Goal: Task Accomplishment & Management: Manage account settings

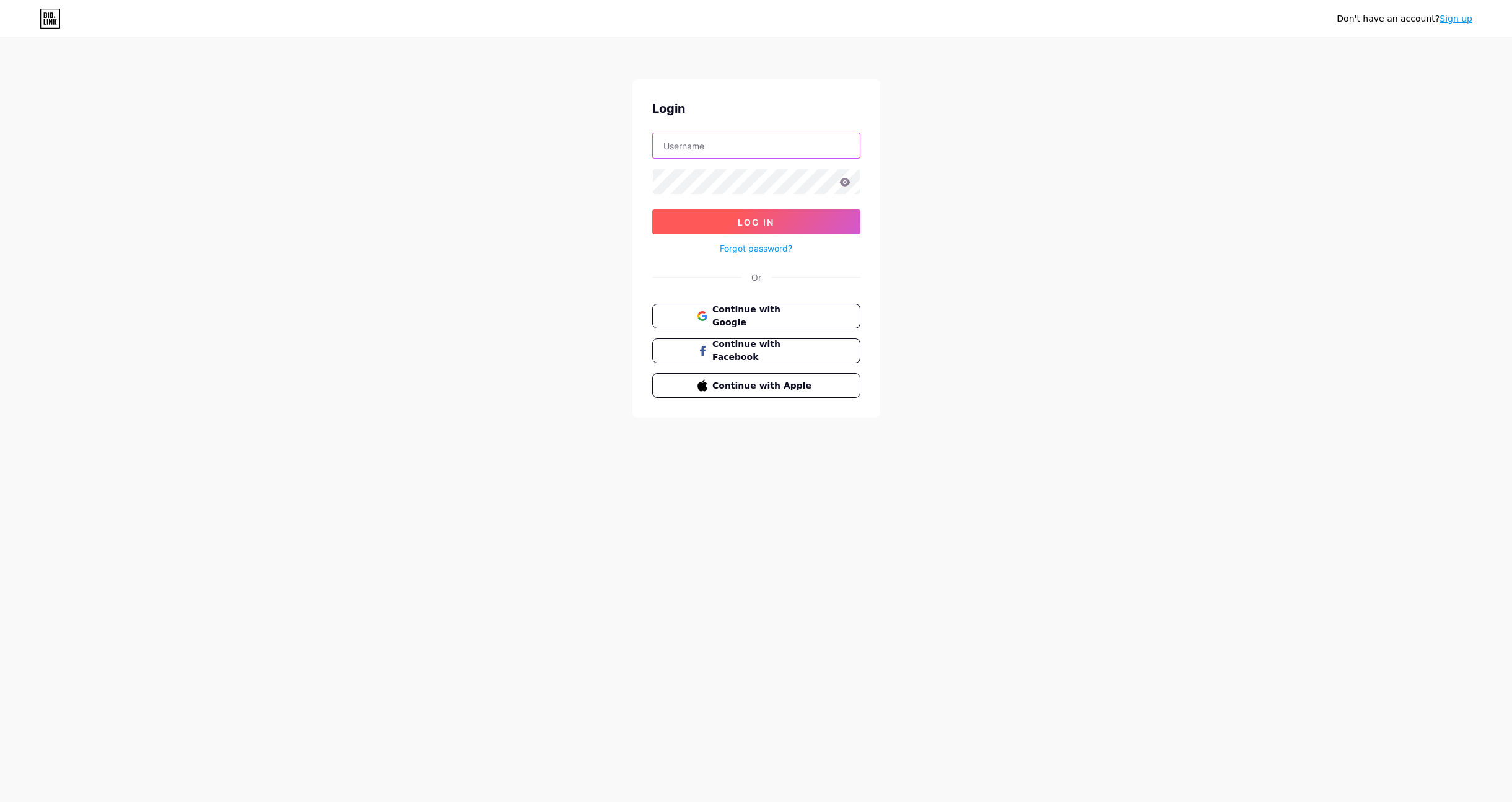
type input "[EMAIL_ADDRESS][DOMAIN_NAME]"
click at [753, 224] on span "Log In" at bounding box center [756, 222] width 37 height 11
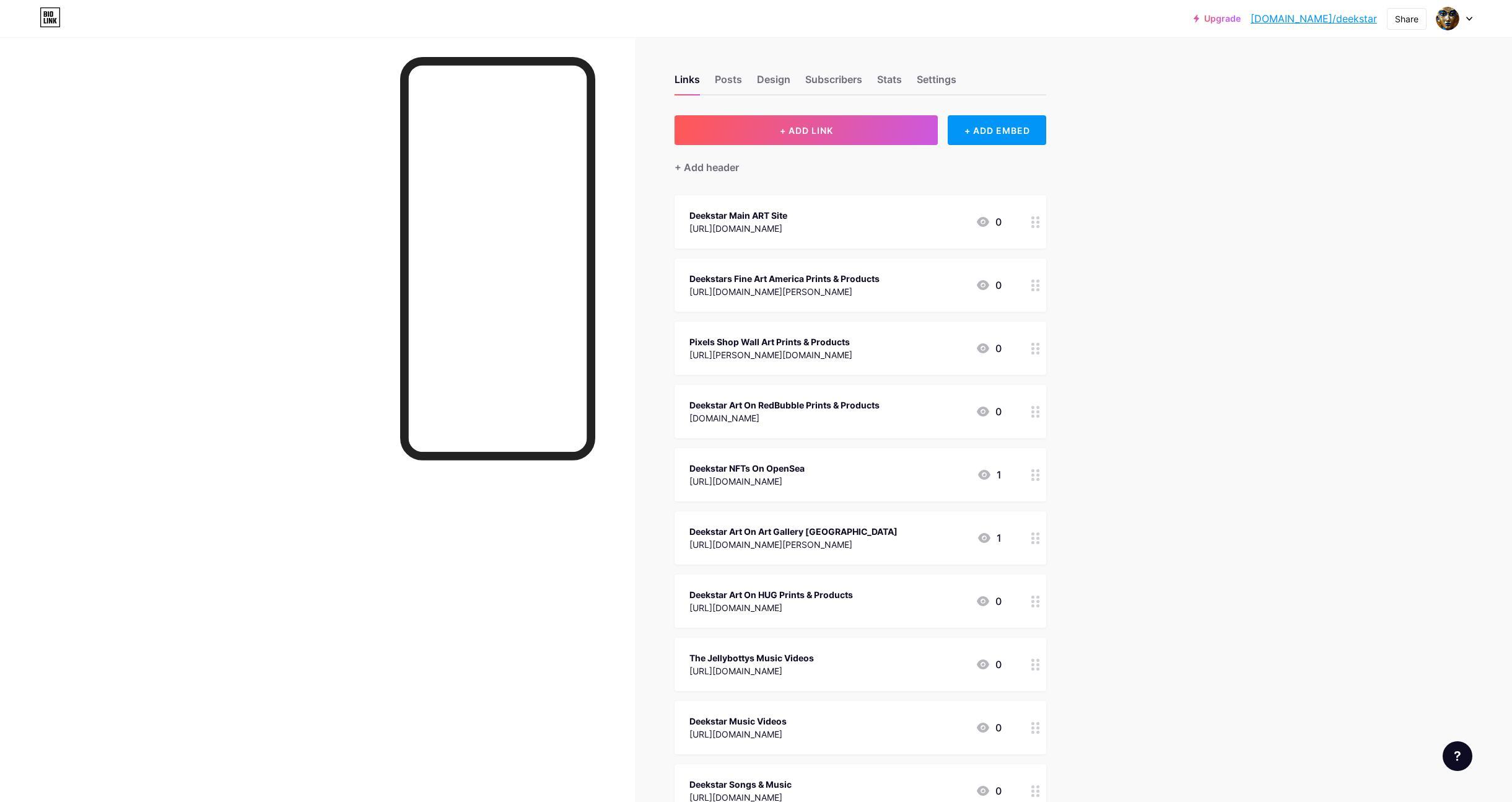
click at [836, 345] on div "Pixels Shop Wall Art Prints & Products" at bounding box center [770, 342] width 163 height 13
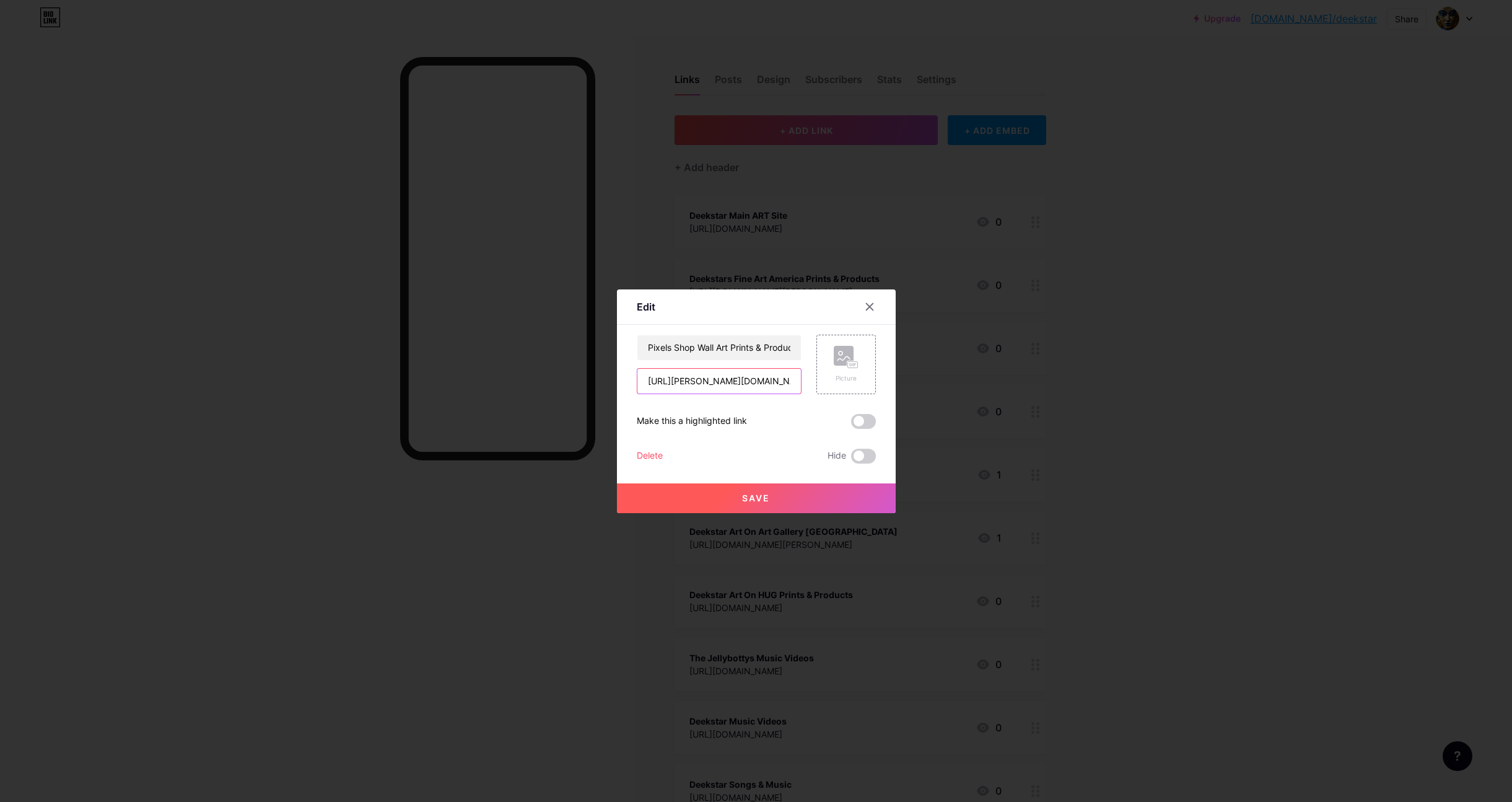
drag, startPoint x: 786, startPoint y: 383, endPoint x: 622, endPoint y: 380, distance: 164.0
click at [622, 380] on div "Edit Content YouTube Play YouTube video without leaving your page. ADD Vimeo Pl…" at bounding box center [756, 401] width 279 height 224
paste input "[DOMAIN_NAME][URL]"
type input "[URL][DOMAIN_NAME]"
click at [762, 495] on span "Save" at bounding box center [755, 498] width 28 height 11
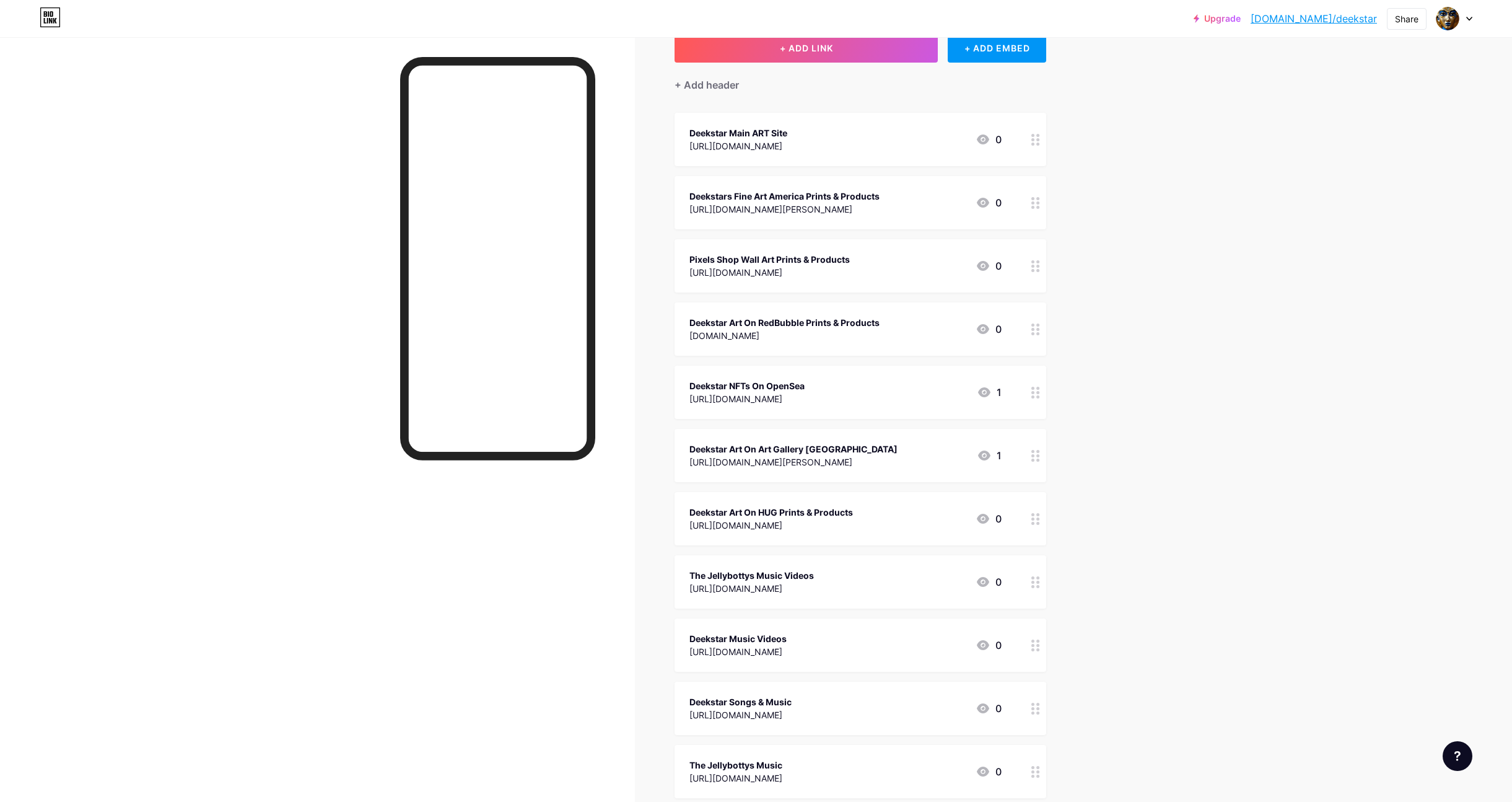
scroll to position [82, 0]
click at [814, 47] on span "+ ADD LINK" at bounding box center [806, 49] width 53 height 11
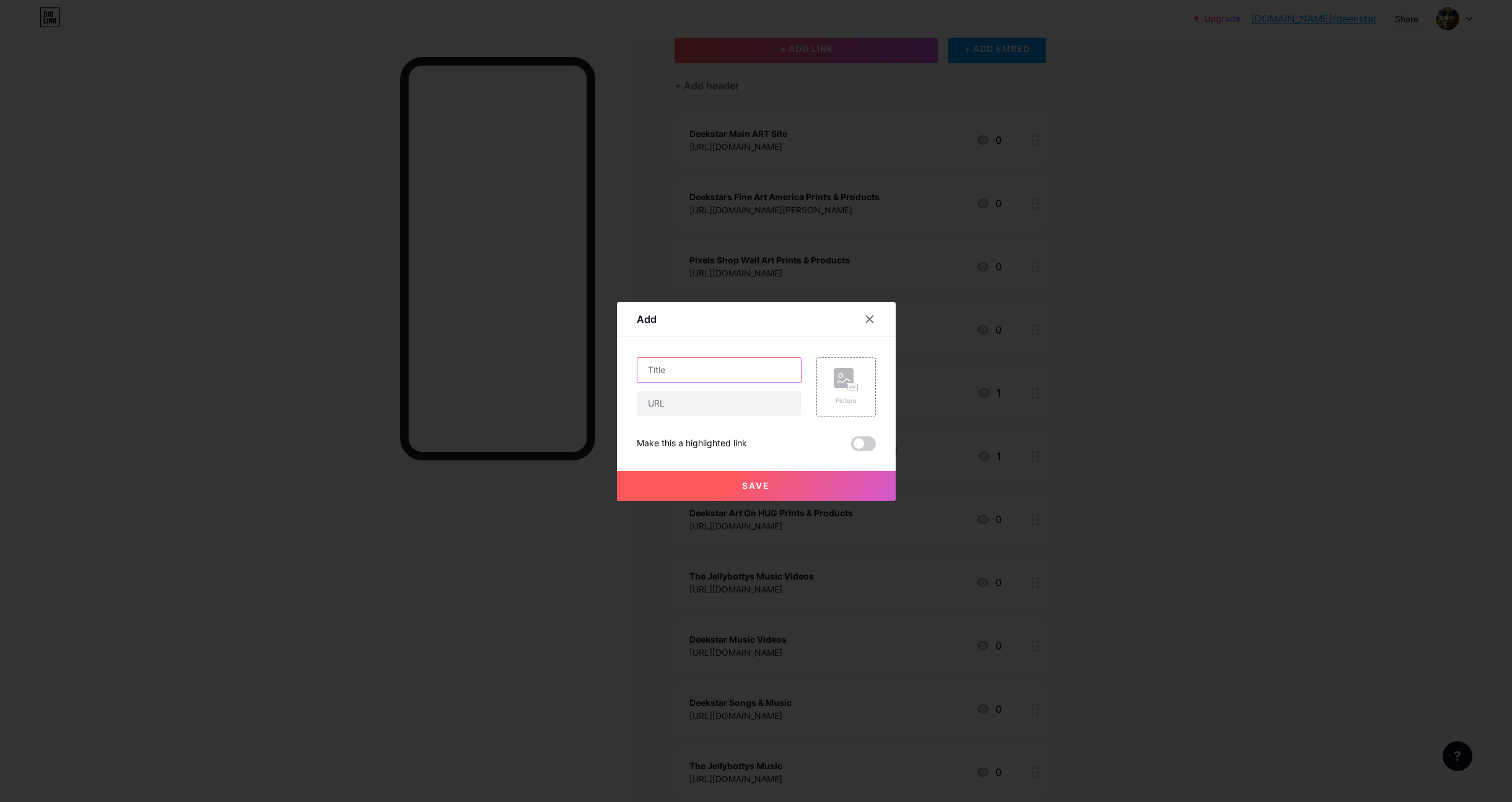
click at [678, 361] on input "text" at bounding box center [719, 370] width 164 height 25
type input "Deekstar Main Website"
click at [674, 404] on input "text" at bounding box center [719, 404] width 164 height 25
paste input "[URL][DOMAIN_NAME]"
click at [742, 402] on input "[URL][DOMAIN_NAME]" at bounding box center [719, 404] width 164 height 25
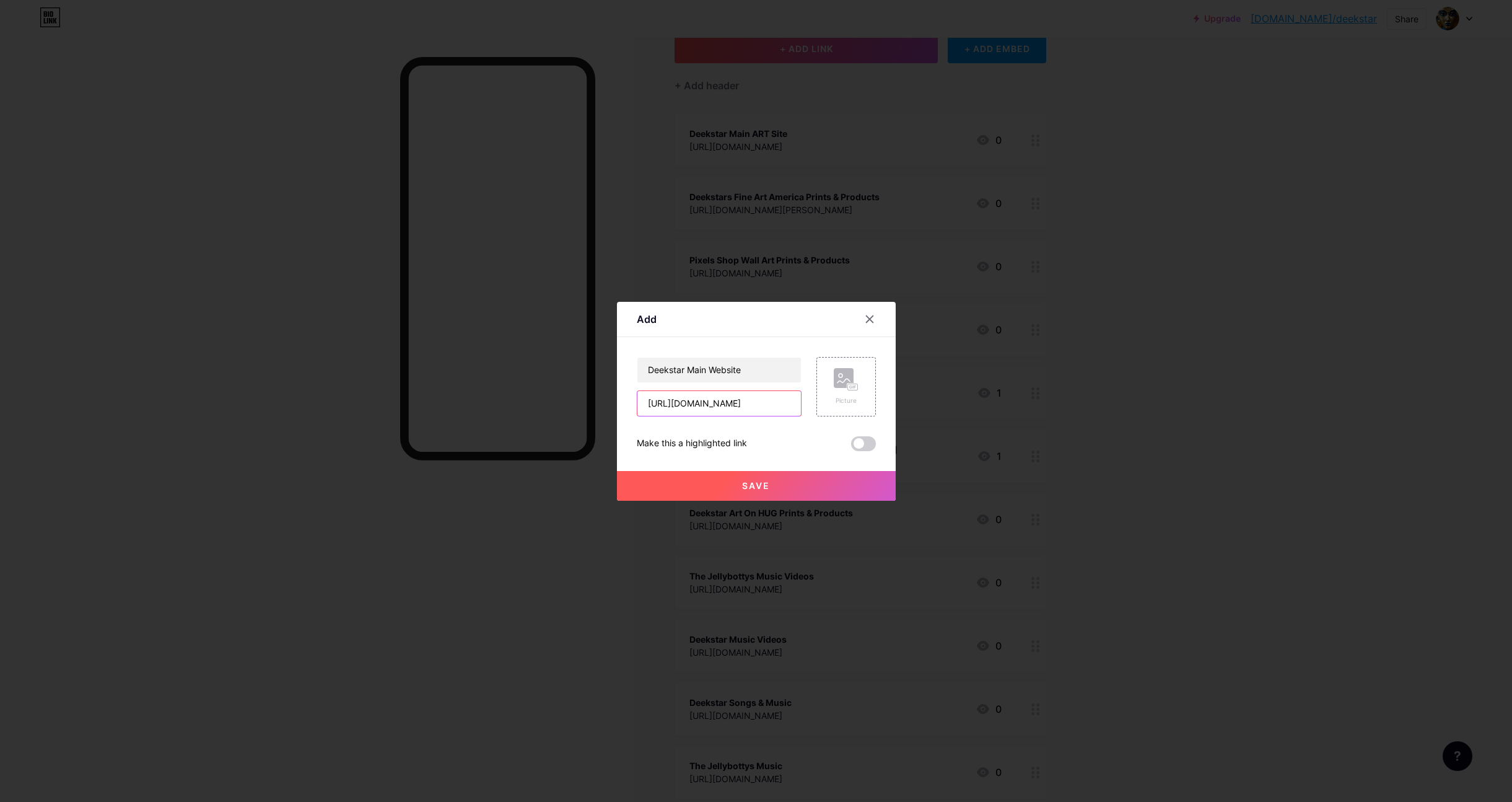
type input "[URL][DOMAIN_NAME]"
click at [766, 482] on span "Save" at bounding box center [755, 486] width 28 height 11
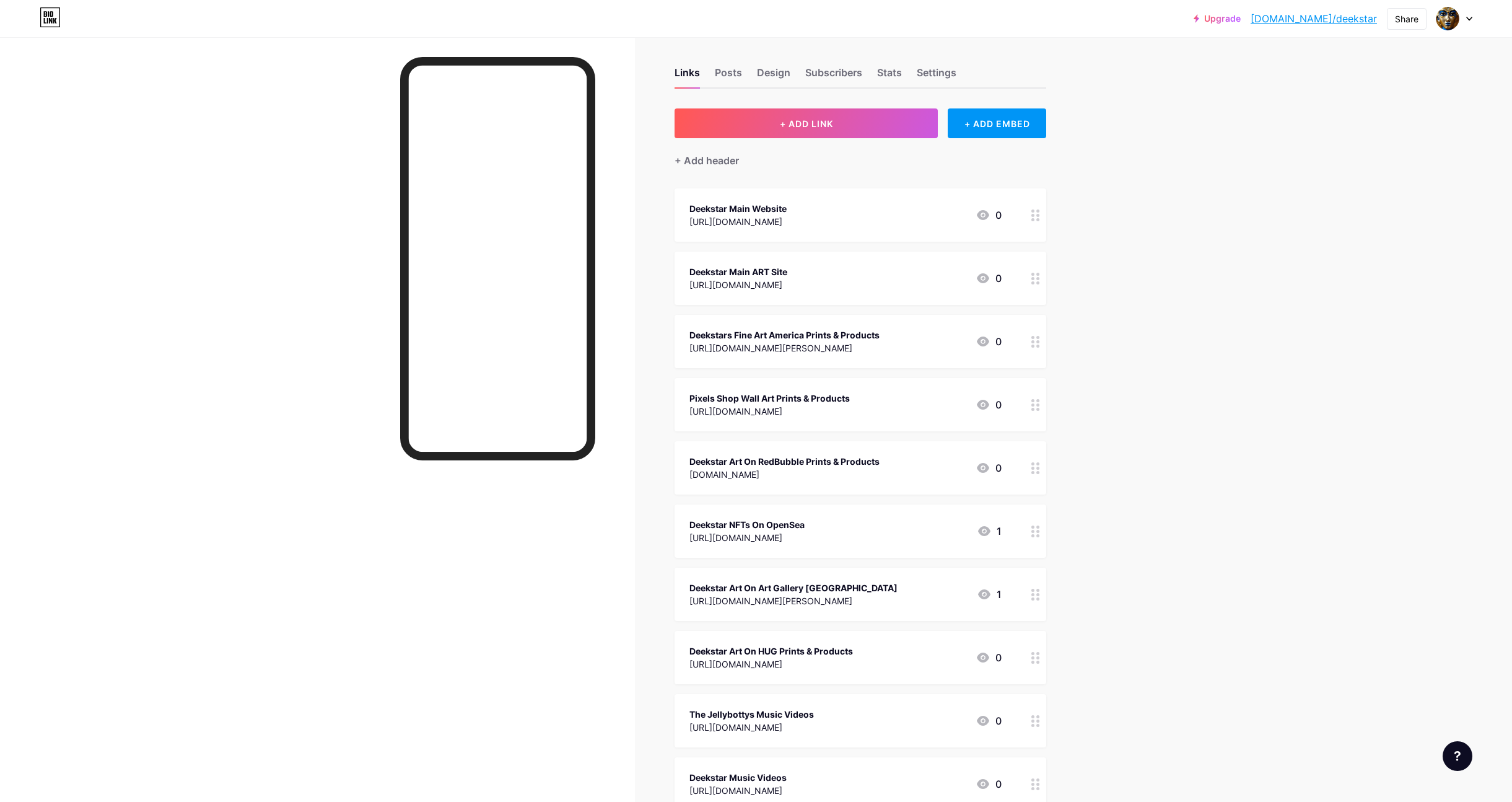
scroll to position [0, 0]
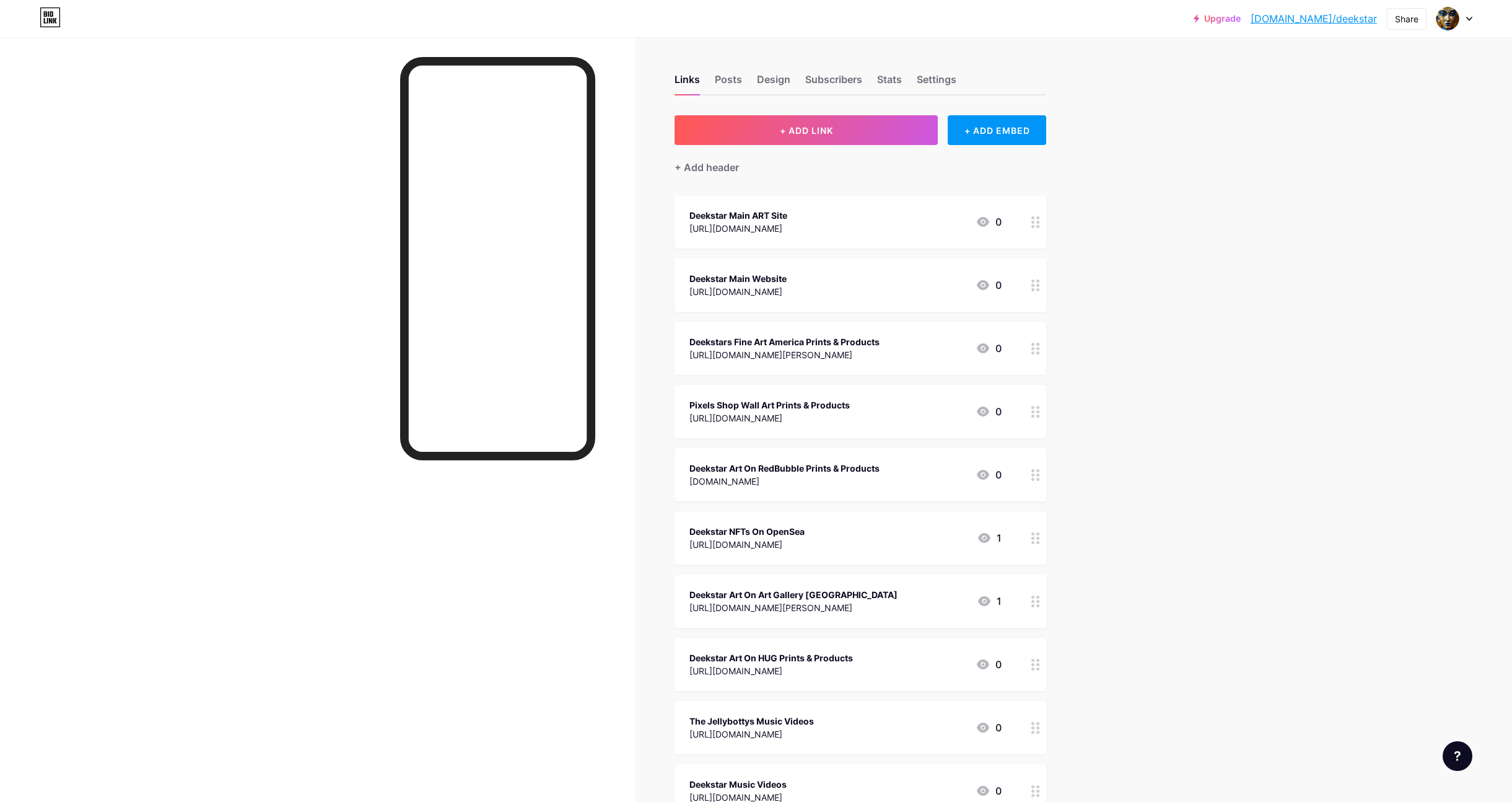
click at [758, 279] on div "Deekstar Main Website" at bounding box center [738, 278] width 97 height 13
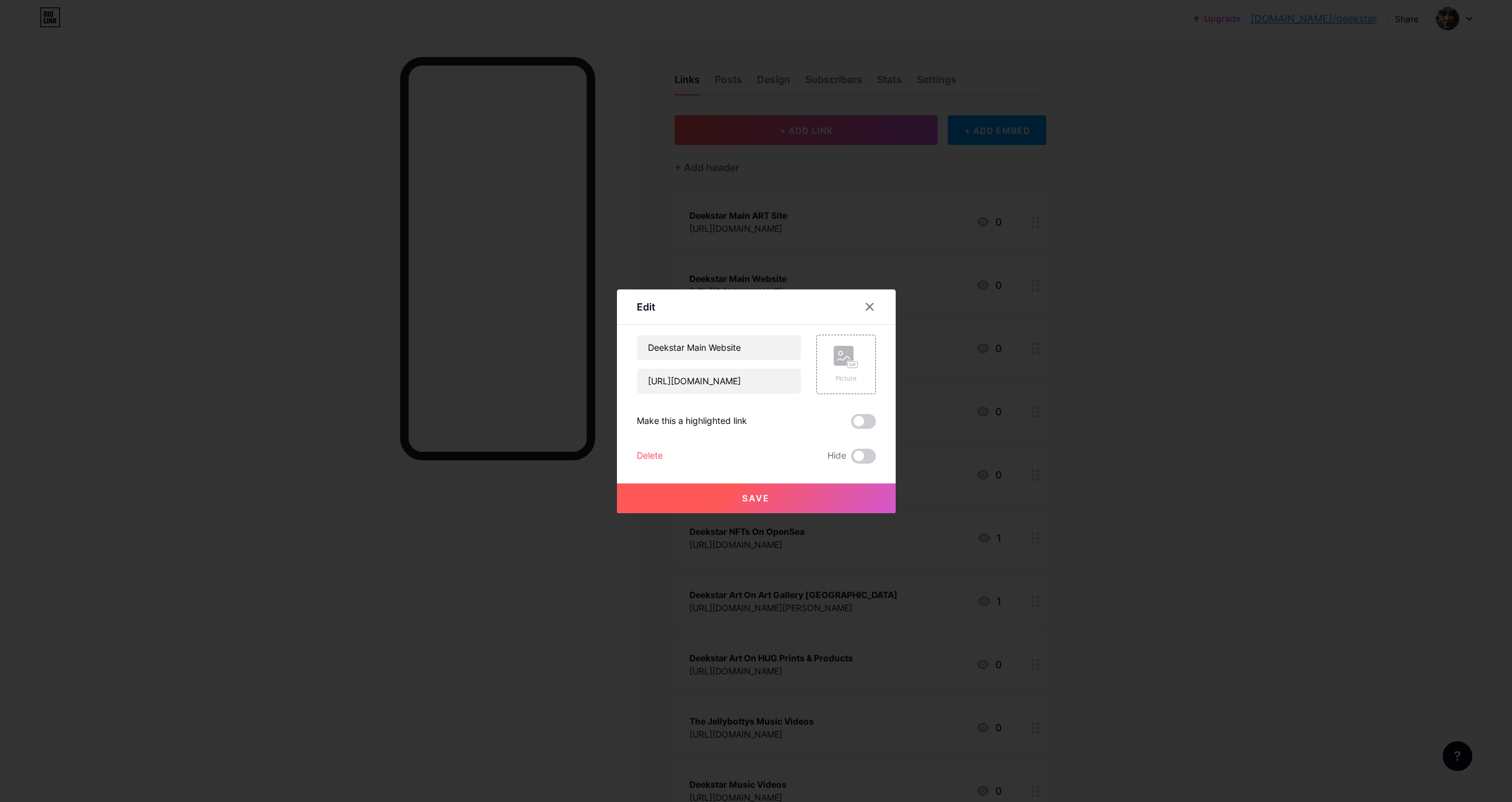
click at [756, 503] on button "Save" at bounding box center [756, 497] width 279 height 30
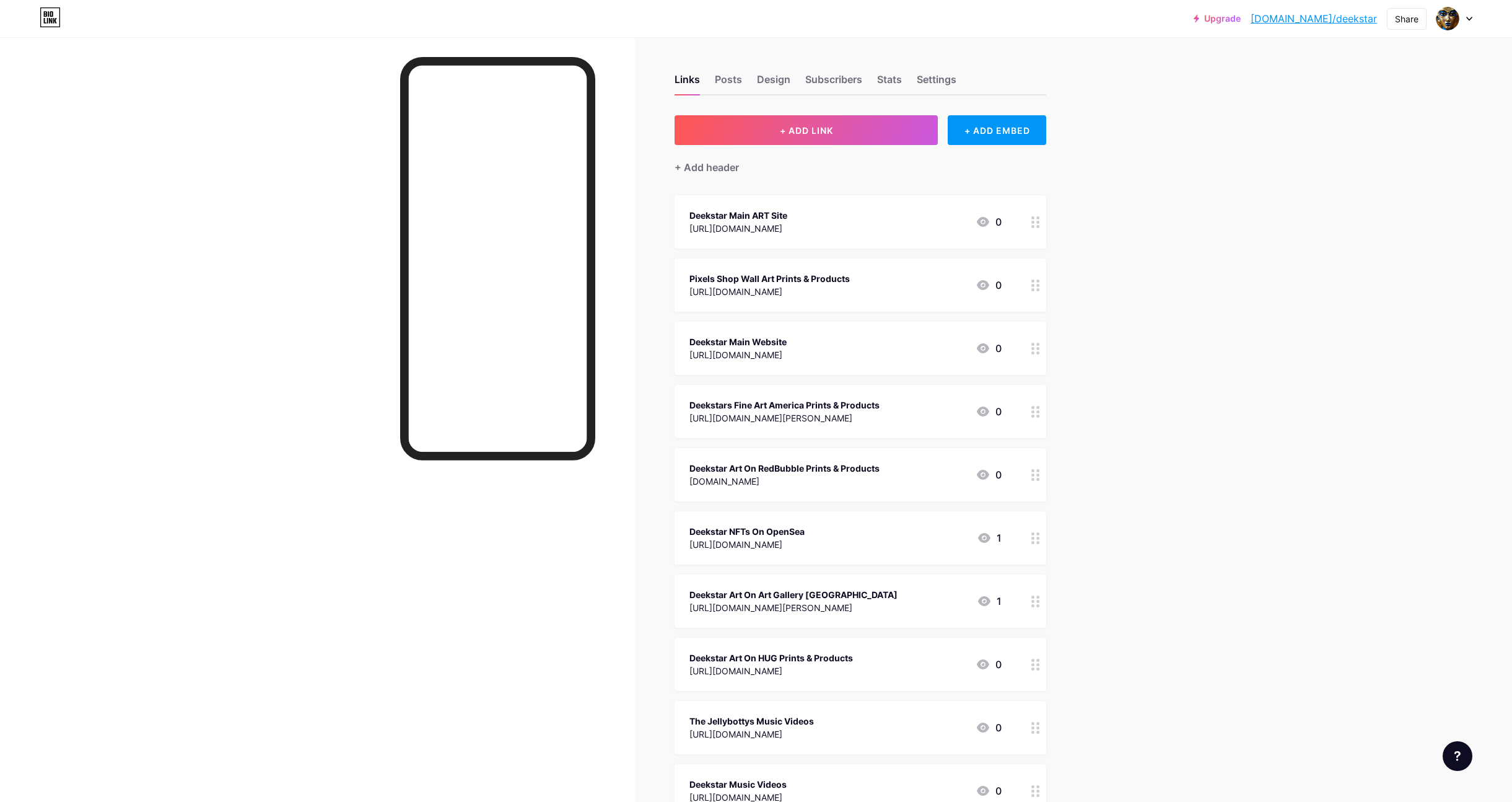
click at [778, 213] on div "Deekstar Main ART Site" at bounding box center [738, 215] width 98 height 13
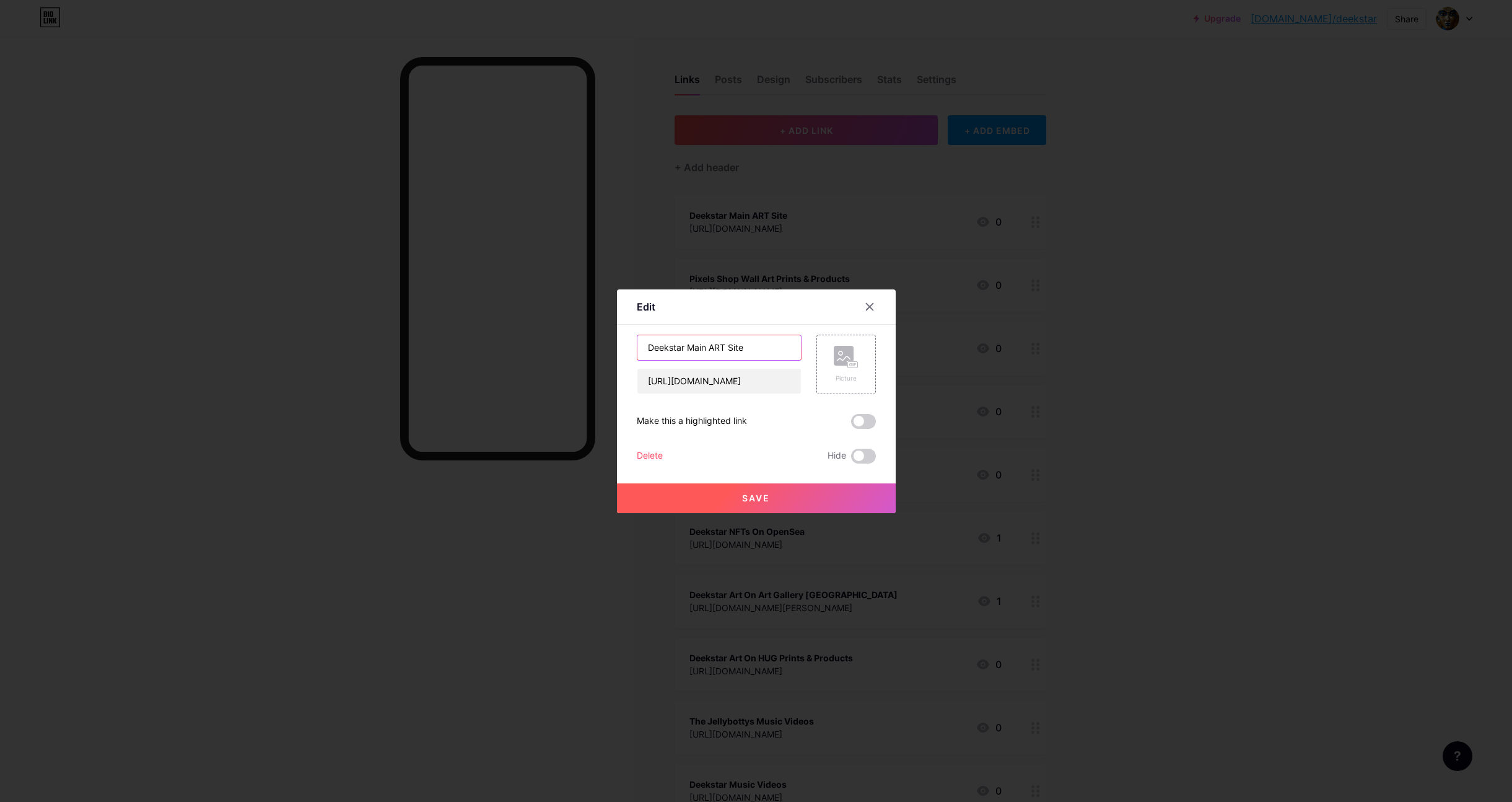
click at [686, 345] on input "Deekstar Main ART Site" at bounding box center [719, 348] width 164 height 25
click at [774, 348] on input "Deekstar Original Master Main ART Site" at bounding box center [719, 348] width 164 height 25
click at [772, 347] on input "Deekstar Original Master ART Site" at bounding box center [719, 348] width 164 height 25
drag, startPoint x: 774, startPoint y: 345, endPoint x: 796, endPoint y: 350, distance: 22.6
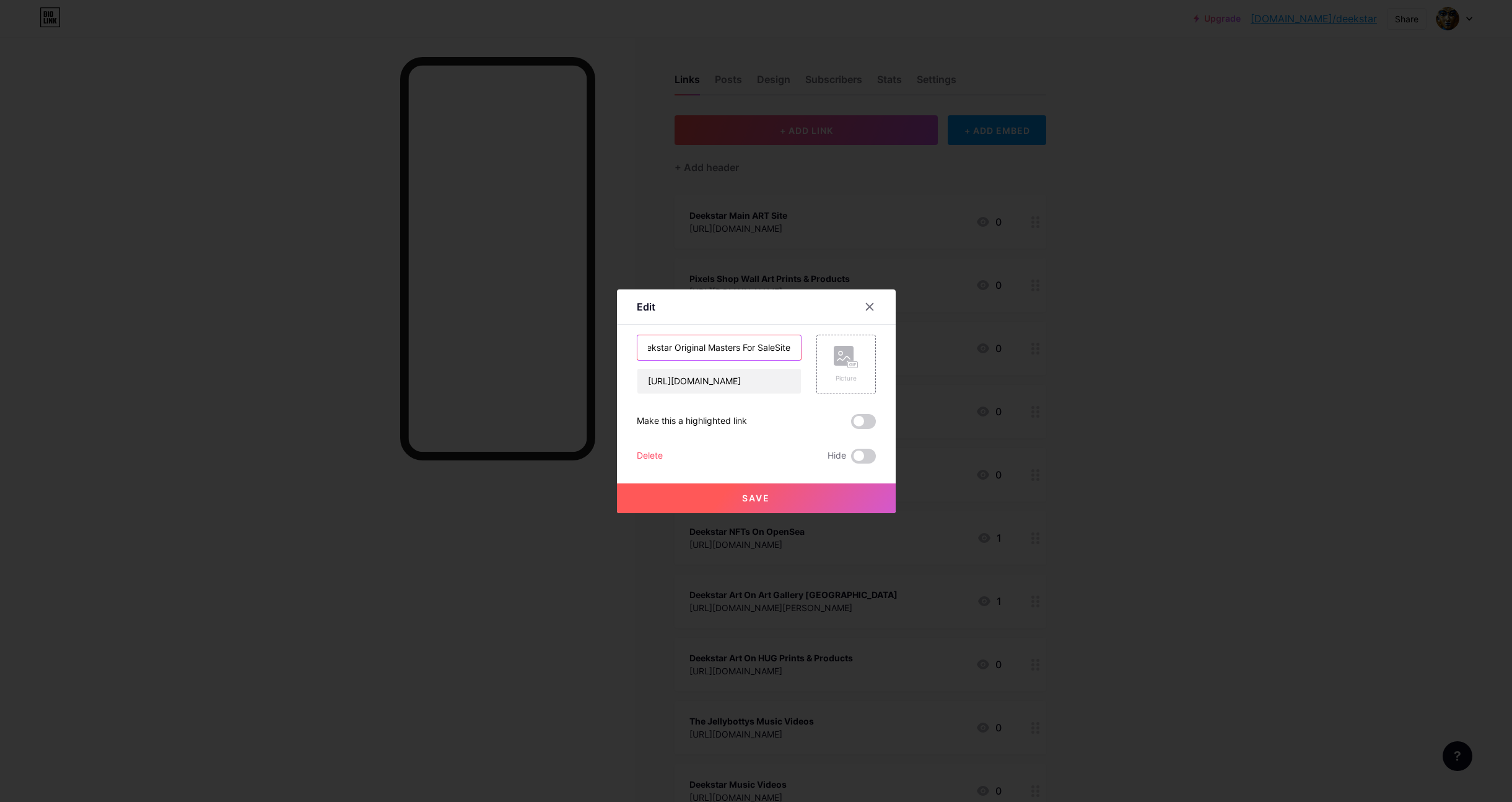
click at [807, 351] on div "Deekstar Original Masters For SaleSite [URL][DOMAIN_NAME] Picture" at bounding box center [756, 364] width 239 height 59
click at [793, 350] on input "Deekstar Original Masters For SaleSite" at bounding box center [719, 348] width 164 height 25
drag, startPoint x: 753, startPoint y: 352, endPoint x: 750, endPoint y: 366, distance: 14.3
click at [752, 352] on input "Deekstar Original Masters For Sale" at bounding box center [719, 348] width 164 height 25
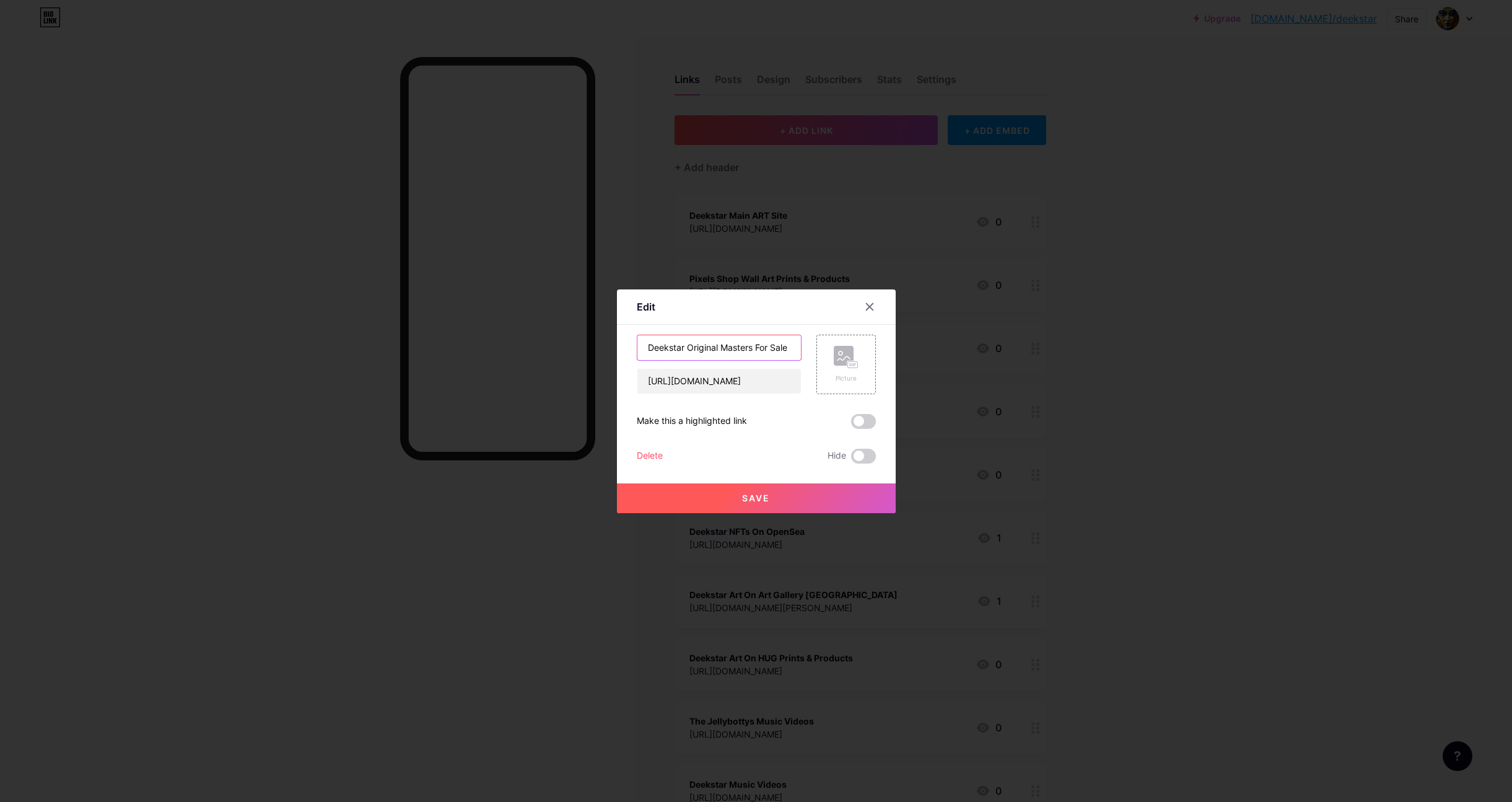
click at [758, 348] on input "Deekstar Original Masters For Sale" at bounding box center [719, 348] width 164 height 25
type input "Deekstar Original Master Artwork For Sale"
click at [769, 497] on span "Save" at bounding box center [755, 498] width 28 height 11
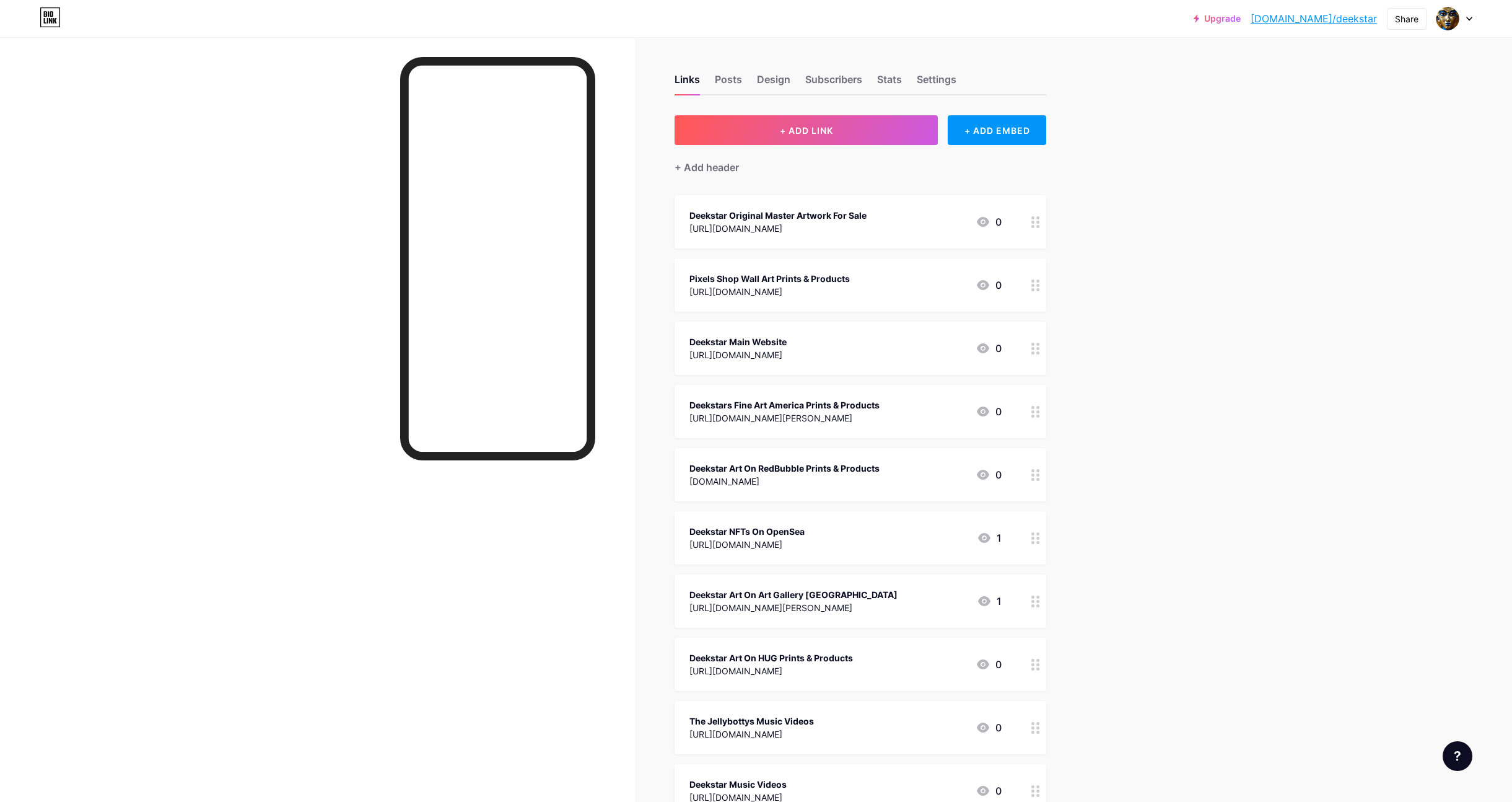
click at [808, 220] on div "Deekstar Original Master Artwork For Sale" at bounding box center [778, 215] width 177 height 13
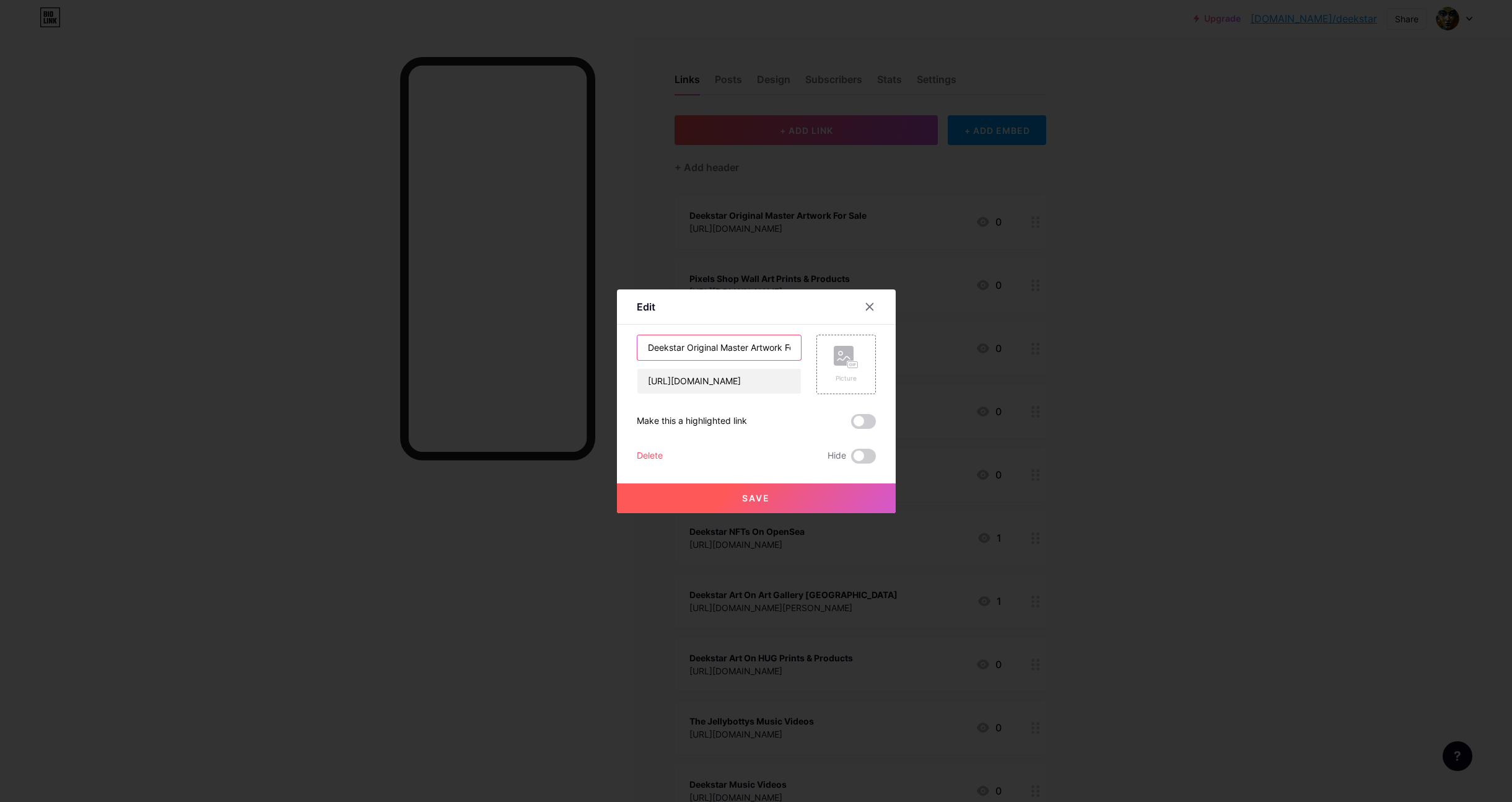
click at [748, 349] on input "Deekstar Original Master Artwork For Sale" at bounding box center [719, 348] width 164 height 25
type input "Deekstar Original Masters Artwork For Sale"
click at [757, 501] on span "Save" at bounding box center [755, 498] width 28 height 11
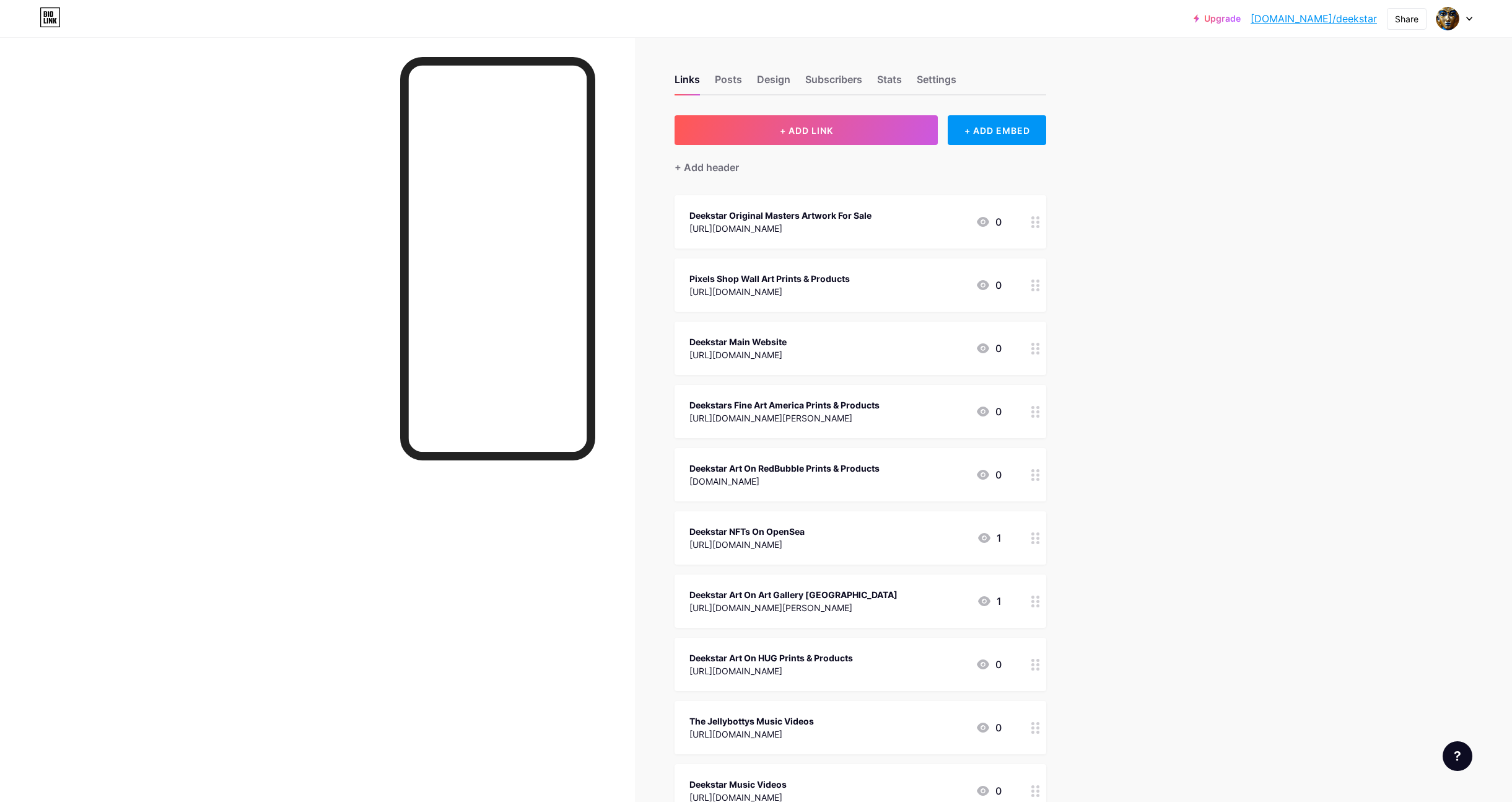
click at [822, 278] on div "Pixels Shop Wall Art Prints & Products" at bounding box center [769, 278] width 160 height 13
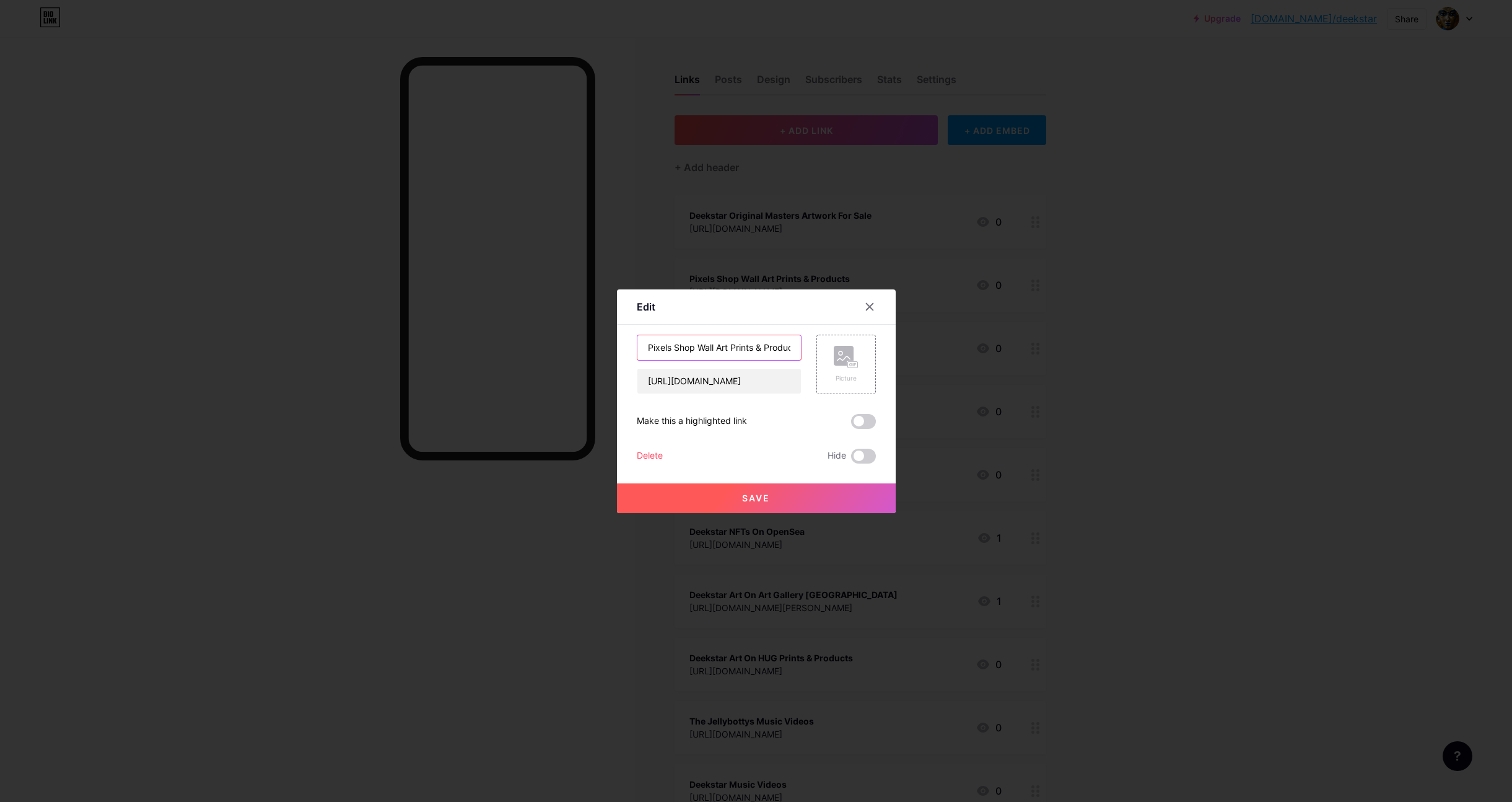
click at [646, 349] on input "Pixels Shop Wall Art Prints & Products" at bounding box center [719, 348] width 164 height 25
drag, startPoint x: 672, startPoint y: 350, endPoint x: 636, endPoint y: 350, distance: 36.0
click at [636, 350] on div "Pixels Shop Wall Art Prints & Products" at bounding box center [718, 347] width 165 height 26
type input "Deekstar Print On Demand Shop Wall Art Prints & Products"
click at [751, 494] on span "Save" at bounding box center [755, 498] width 28 height 11
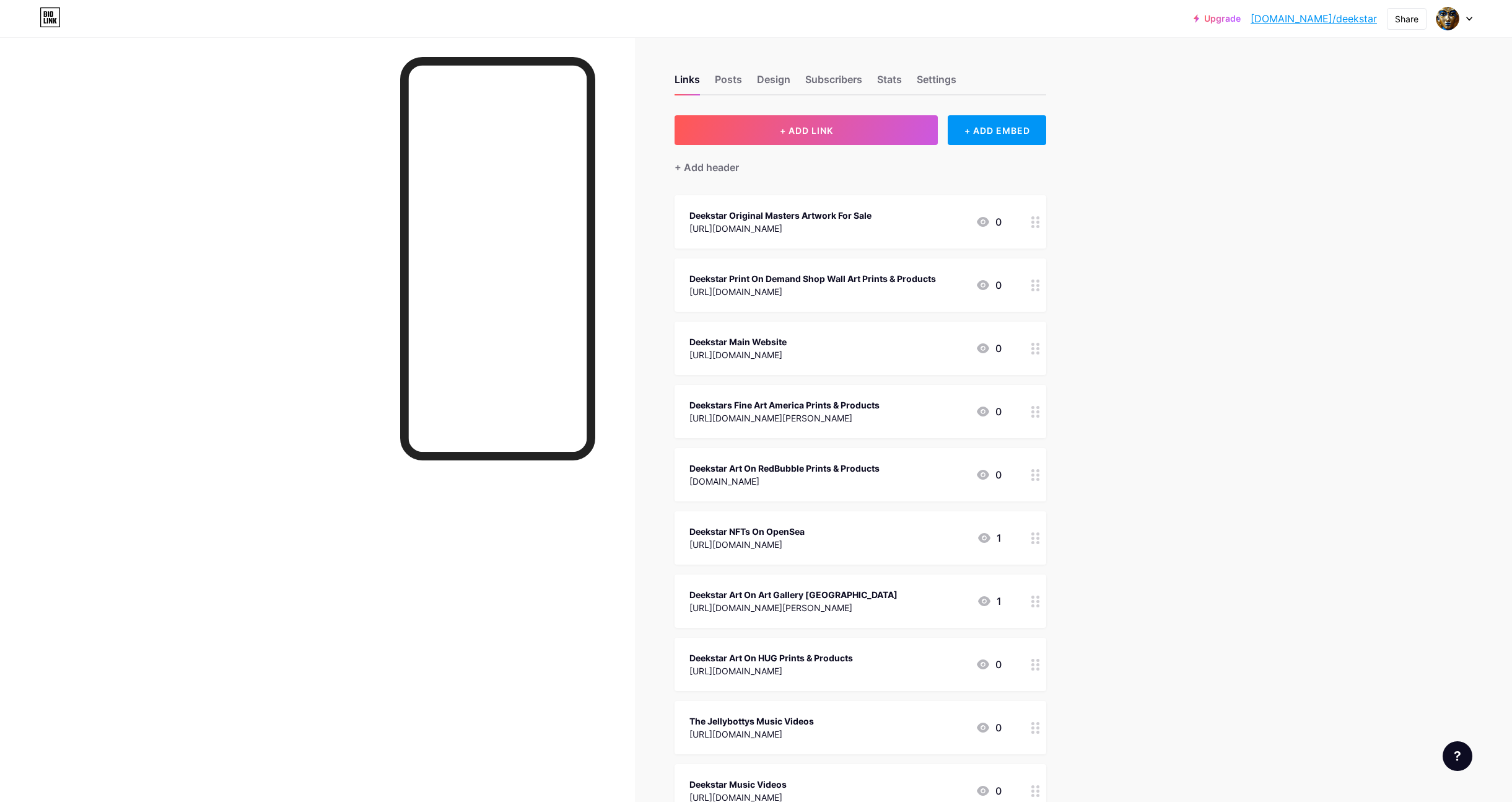
click at [773, 342] on div "Deekstar Main Website" at bounding box center [738, 342] width 97 height 13
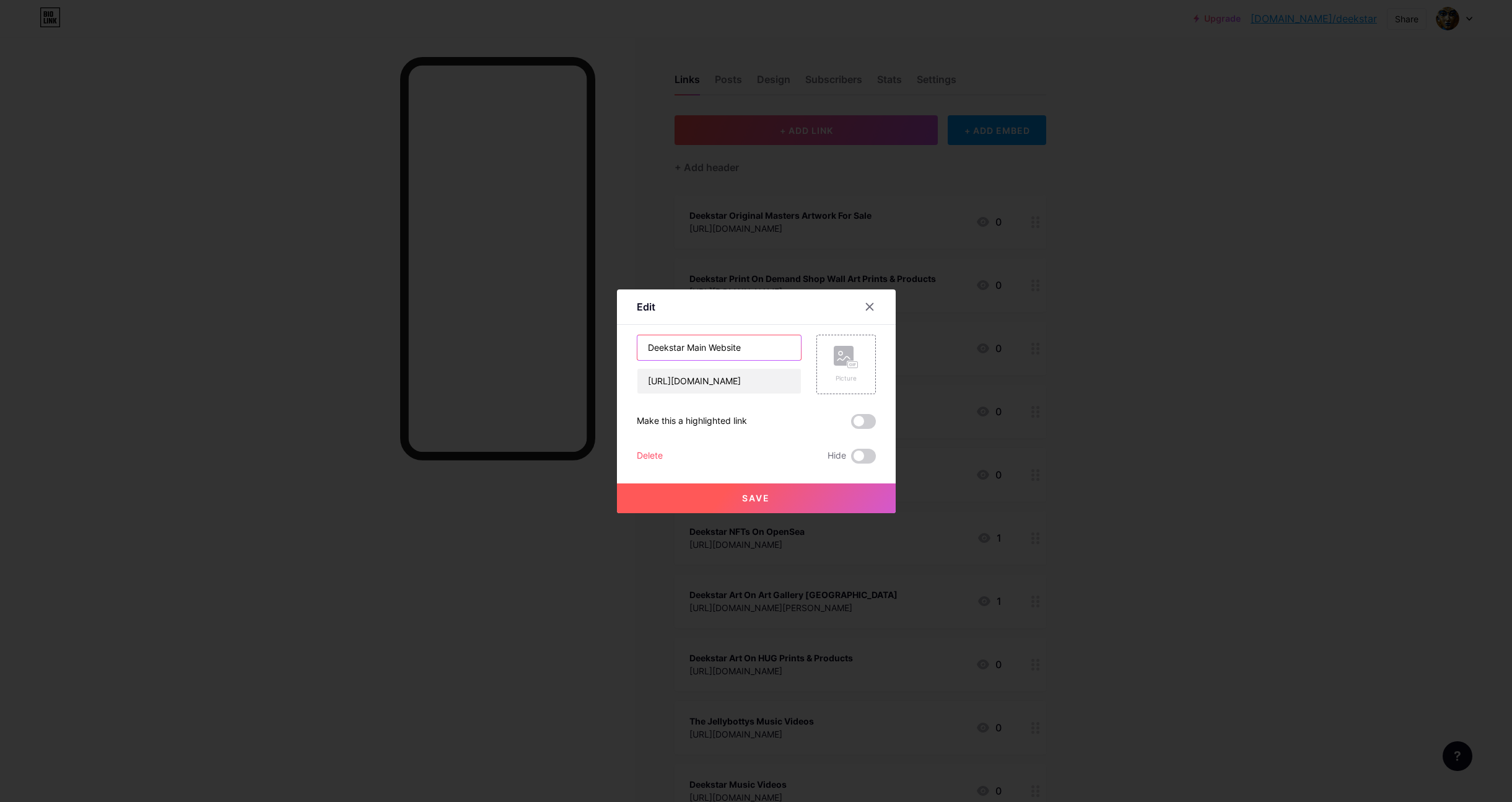
drag, startPoint x: 687, startPoint y: 347, endPoint x: 687, endPoint y: 354, distance: 7.0
click at [687, 347] on input "Deekstar Main Website" at bounding box center [719, 348] width 164 height 25
type input "Deekstar Art Music Main Website"
click at [762, 495] on span "Save" at bounding box center [755, 498] width 28 height 11
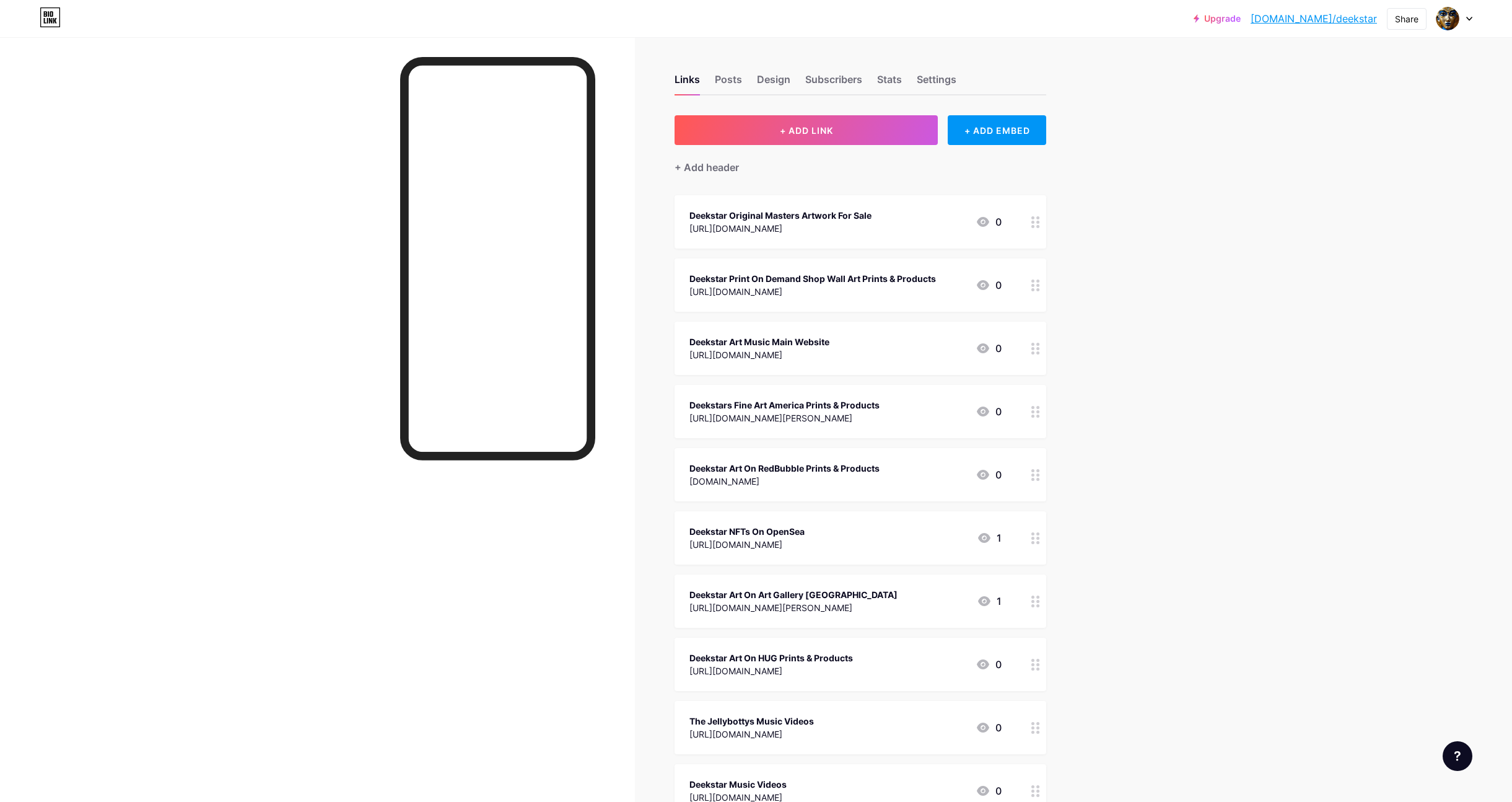
click at [780, 530] on div "Deekstar NFTs On OpenSea" at bounding box center [747, 531] width 115 height 13
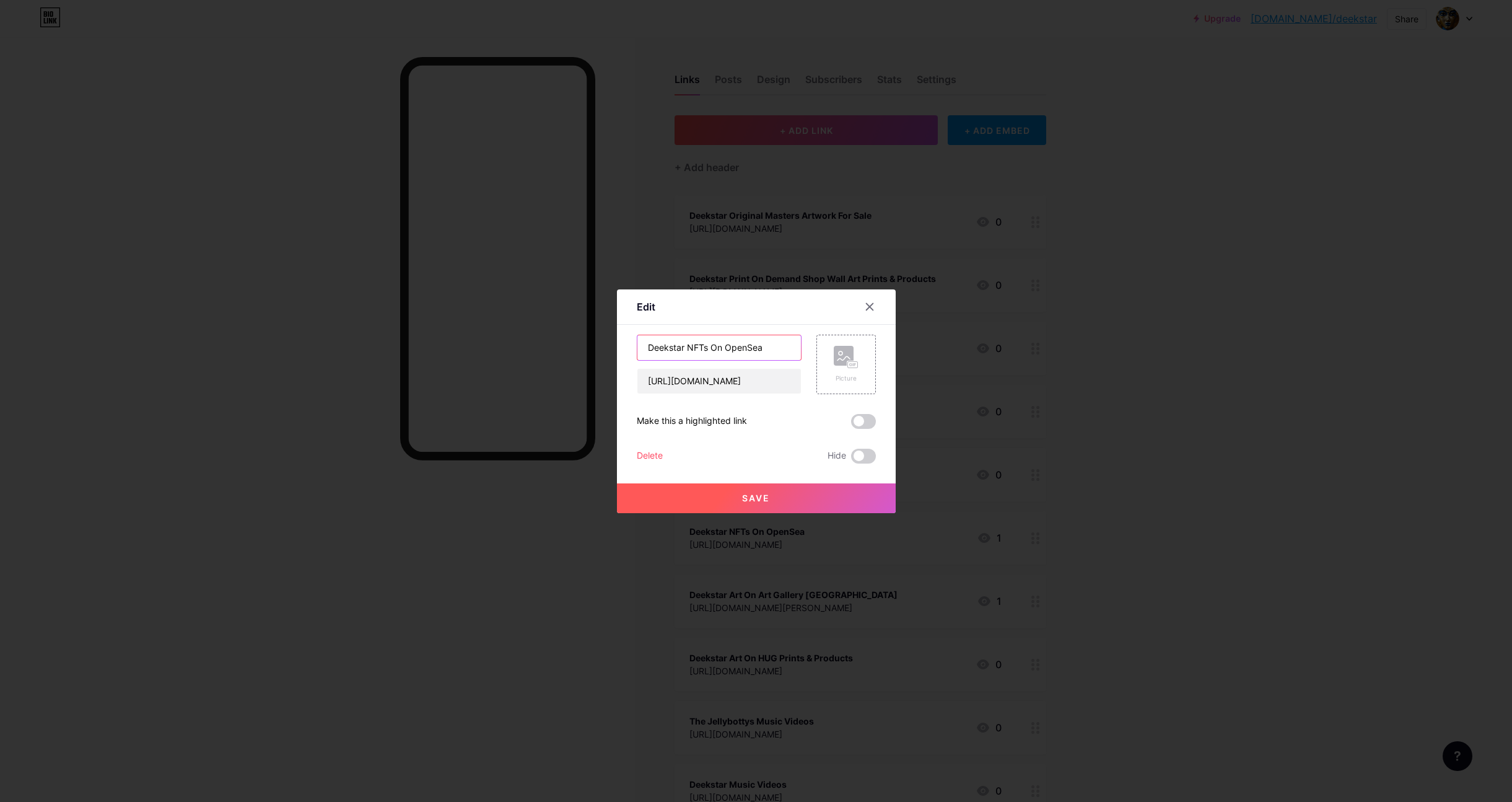
click at [708, 352] on input "Deekstar NFTs On OpenSea" at bounding box center [719, 348] width 164 height 25
click at [690, 348] on input "Deekstar NFTs Collectibles On OpenSea" at bounding box center [719, 348] width 164 height 25
click at [689, 348] on input "Deekstar NFTs Collectibles On OpenSea" at bounding box center [719, 348] width 164 height 25
click at [782, 349] on input "Deekstar Rare NFTs Collectibles On OpenSea" at bounding box center [719, 348] width 164 height 25
click at [747, 347] on input "Deekstar Rare NFTs For ale On OpenSea" at bounding box center [719, 348] width 164 height 25
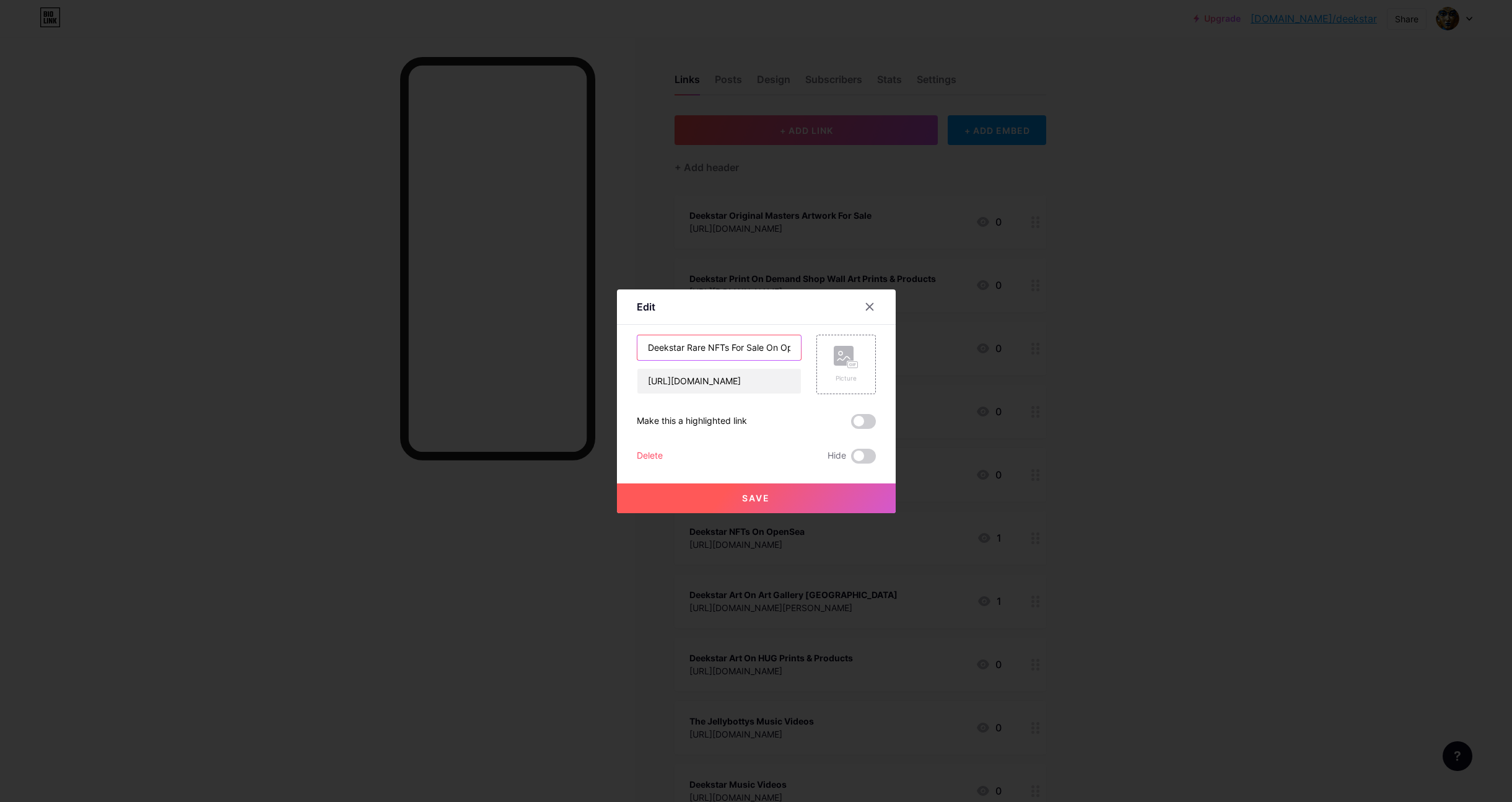
type input "Deekstar Rare NFTs For Sale On OpenSea"
click at [753, 493] on span "Save" at bounding box center [755, 498] width 28 height 11
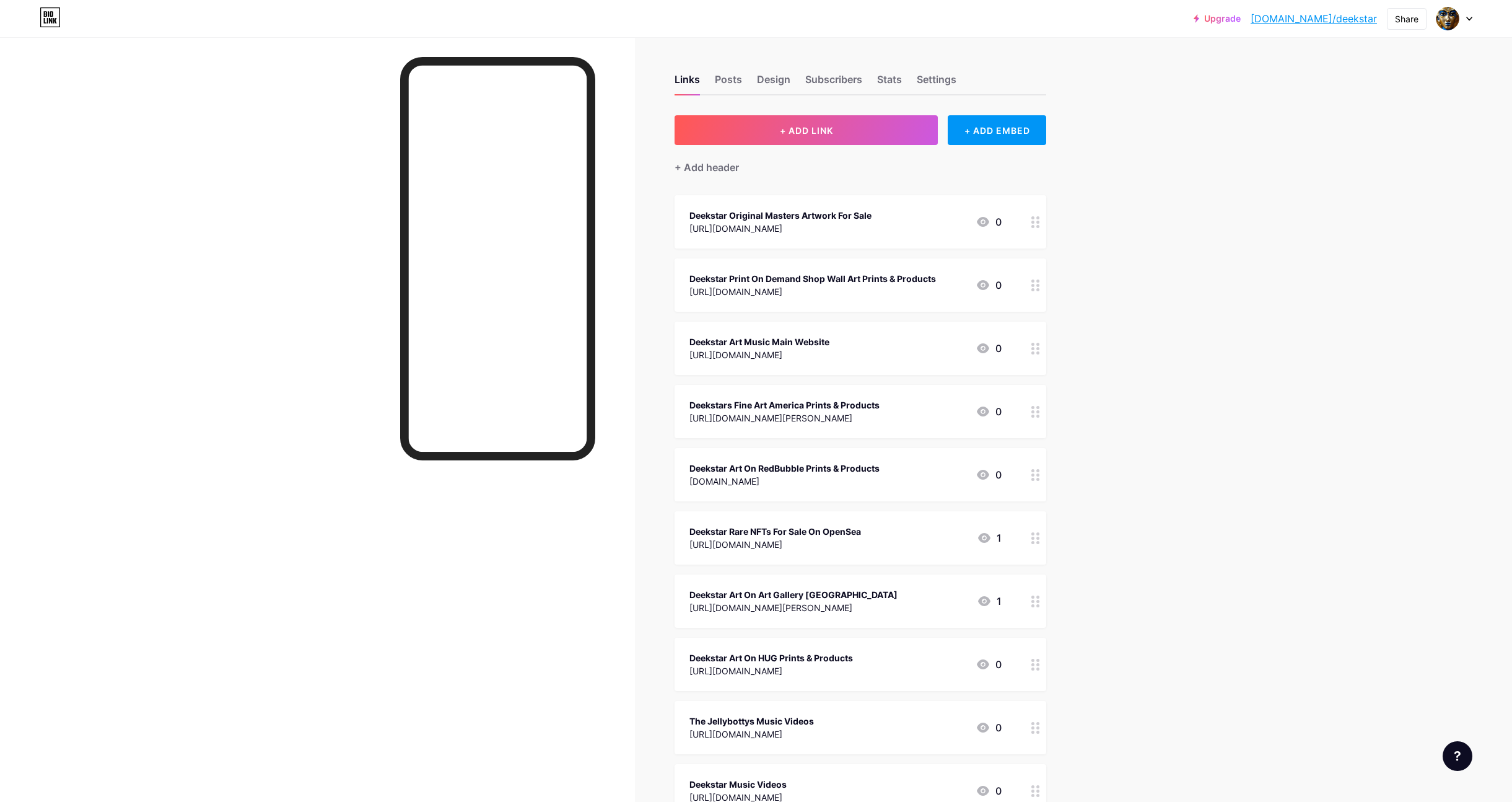
click at [799, 590] on div "Deekstar Art On Art Gallery [GEOGRAPHIC_DATA]" at bounding box center [794, 594] width 209 height 13
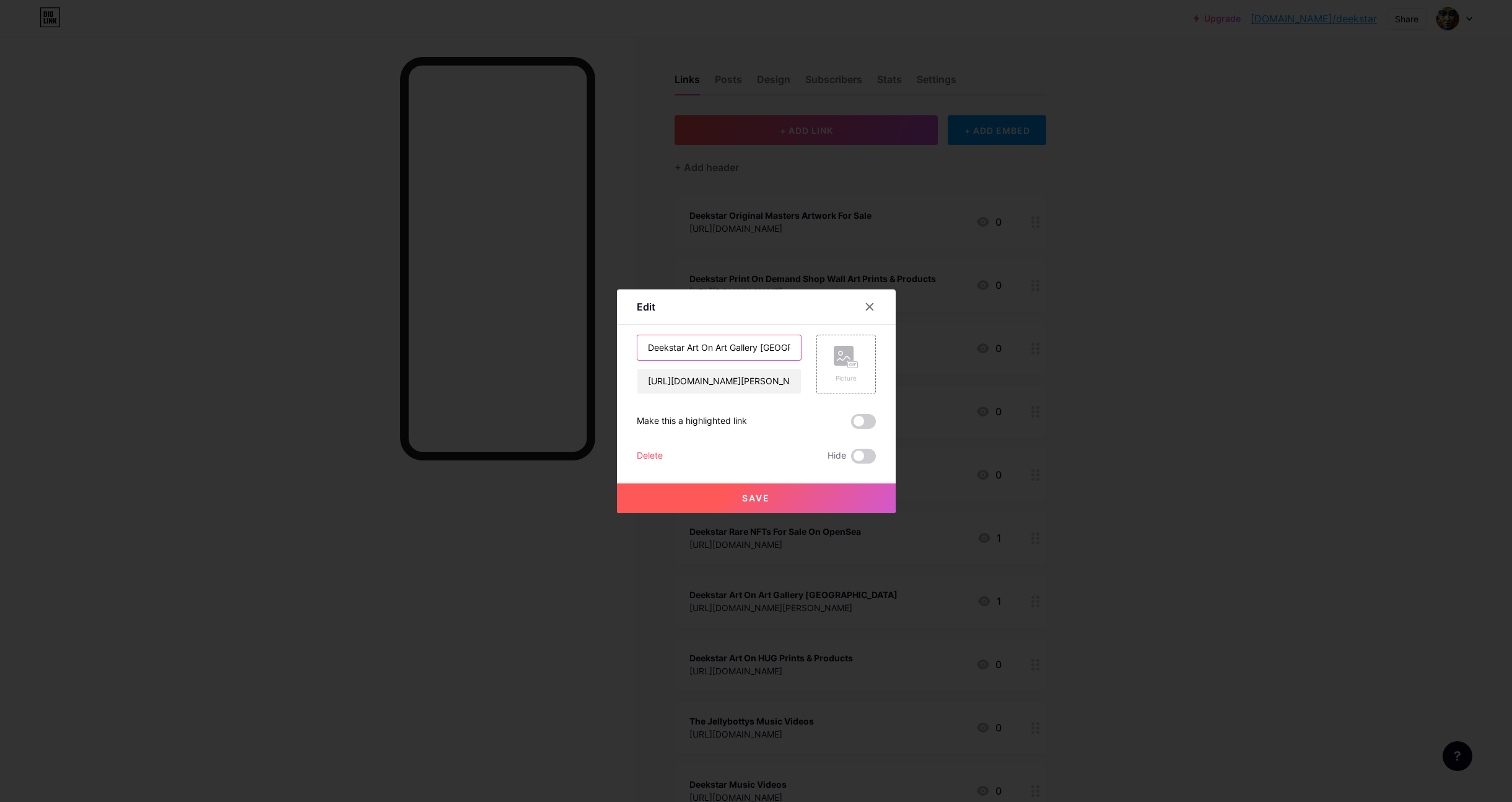
click at [702, 352] on input "Deekstar Art On Art Gallery [GEOGRAPHIC_DATA]" at bounding box center [719, 348] width 164 height 25
click at [721, 349] on input "Deekstar Art Print On Art Gallery [GEOGRAPHIC_DATA]" at bounding box center [719, 348] width 164 height 25
type input "Deekstar Art Prints On Art Gallery [GEOGRAPHIC_DATA]"
click at [751, 491] on button "Save" at bounding box center [756, 497] width 279 height 30
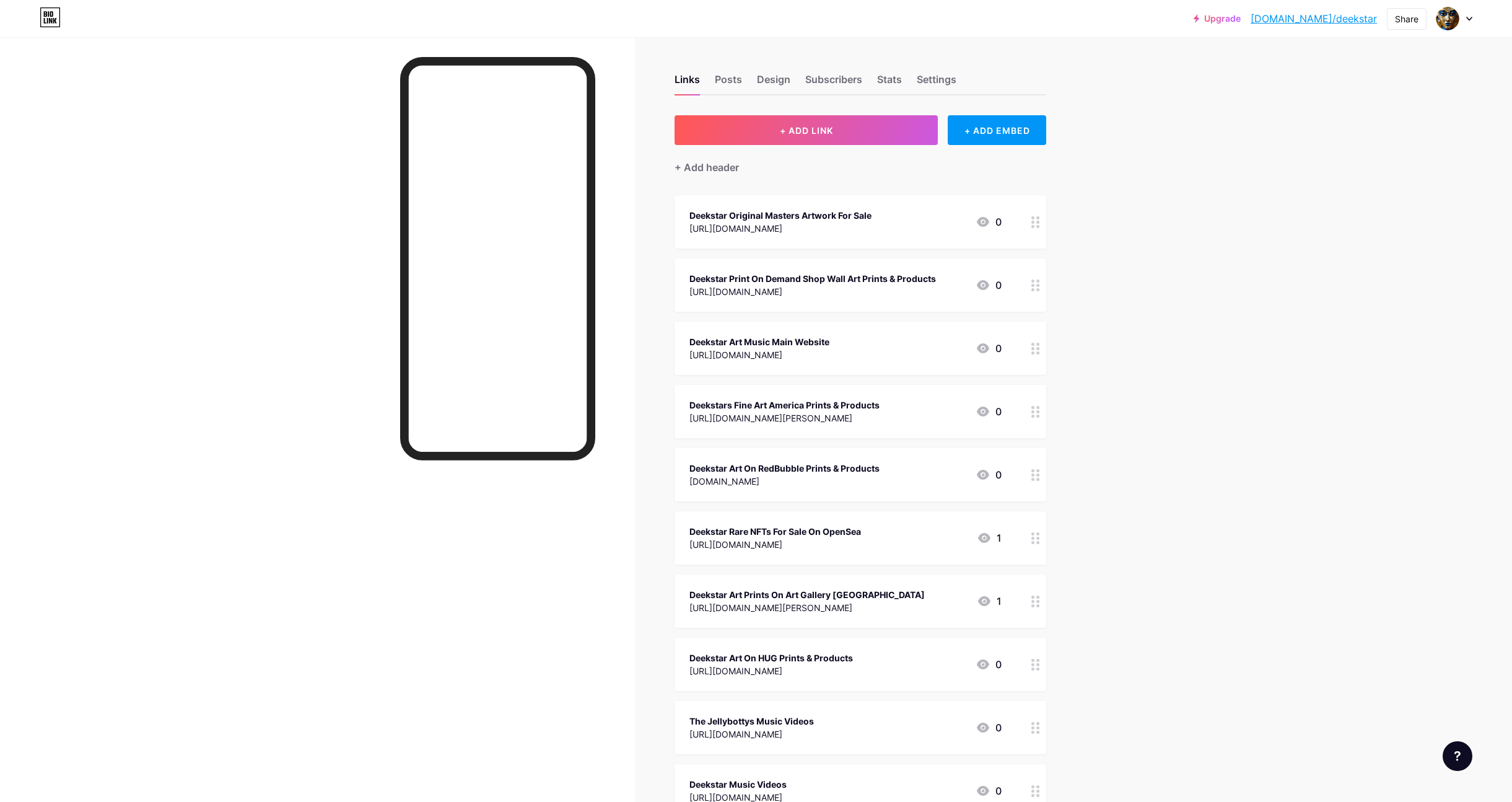
click at [754, 343] on div "Deekstar Art Music Main Website" at bounding box center [760, 342] width 140 height 13
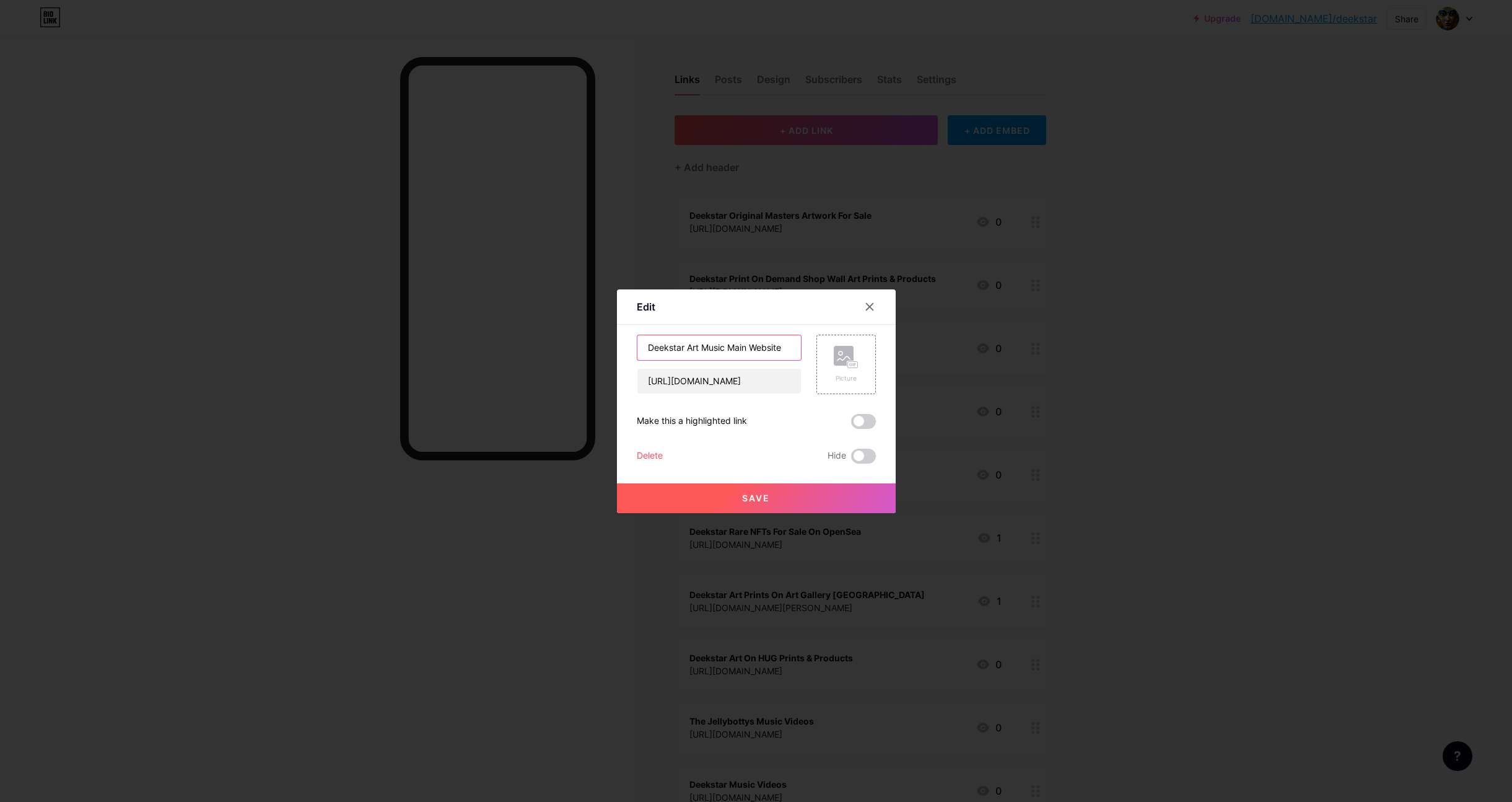
click at [704, 348] on input "Deekstar Art Music Main Website" at bounding box center [719, 348] width 164 height 25
type input "Deekstar Art & Music Main Website"
click at [745, 490] on button "Save" at bounding box center [756, 497] width 279 height 30
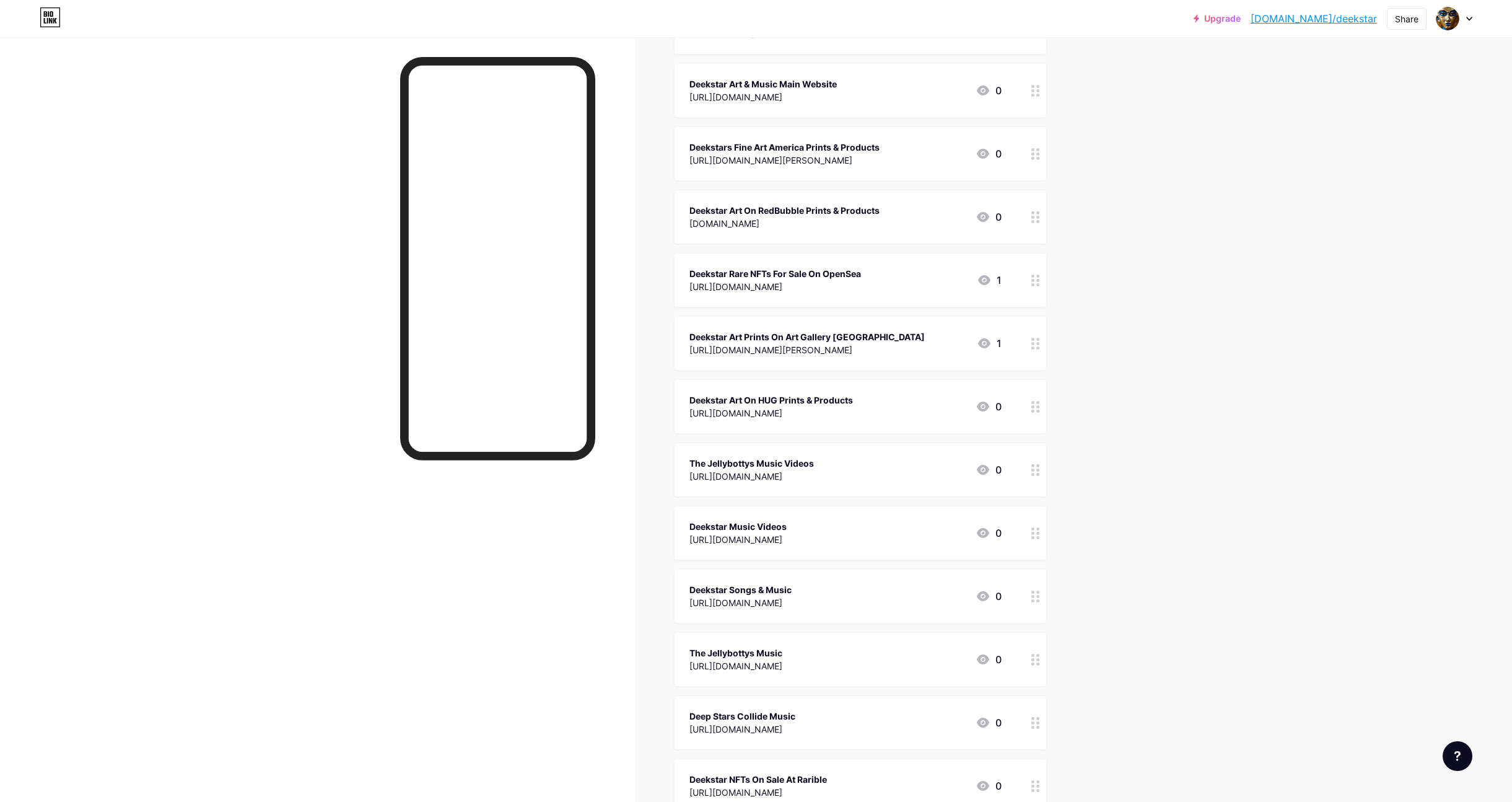
scroll to position [260, 0]
click at [797, 272] on div "Deekstar Rare NFTs For Sale On OpenSea" at bounding box center [775, 272] width 172 height 13
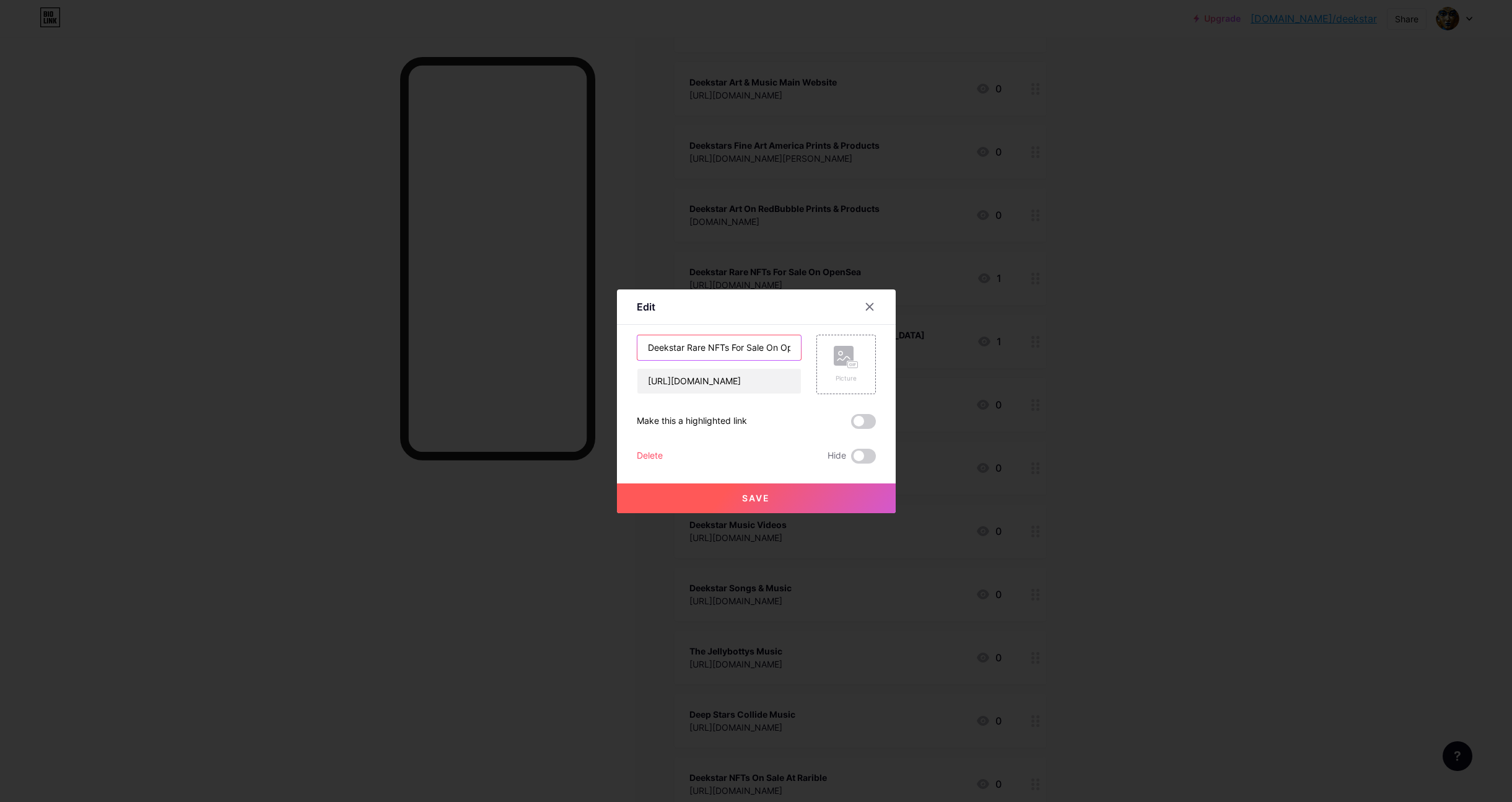
click at [764, 347] on input "Deekstar Rare NFTs For Sale On OpenSea" at bounding box center [719, 348] width 164 height 25
drag, startPoint x: 768, startPoint y: 346, endPoint x: 794, endPoint y: 349, distance: 26.2
click at [794, 349] on input "Deekstar Rare NFTs For Sale To Collectors On OpenSea" at bounding box center [719, 348] width 164 height 25
type input "Deekstar Rare NFTs For Sale To Collectors On OpenSea"
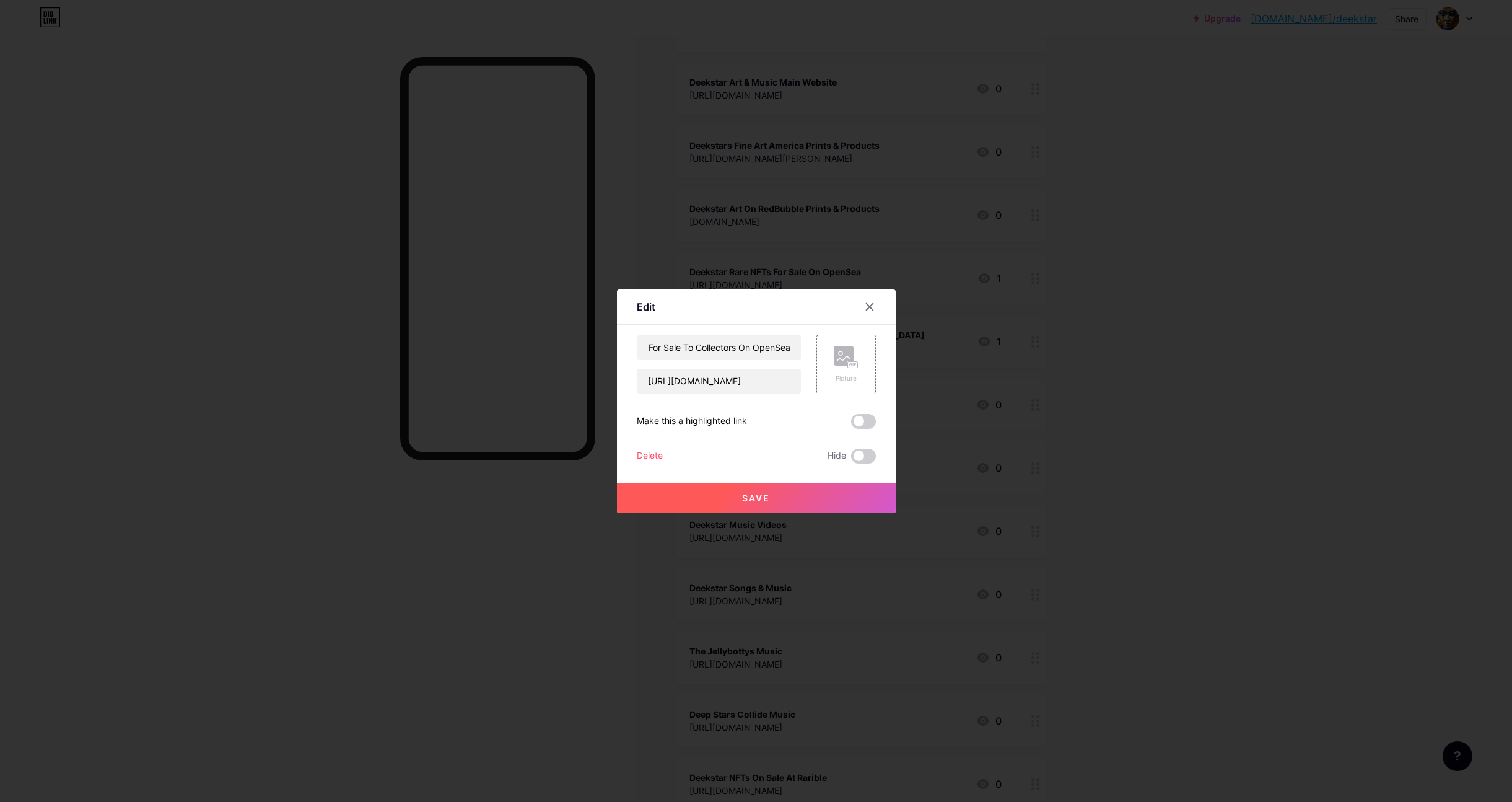
scroll to position [0, 0]
click at [746, 496] on span "Save" at bounding box center [755, 498] width 28 height 11
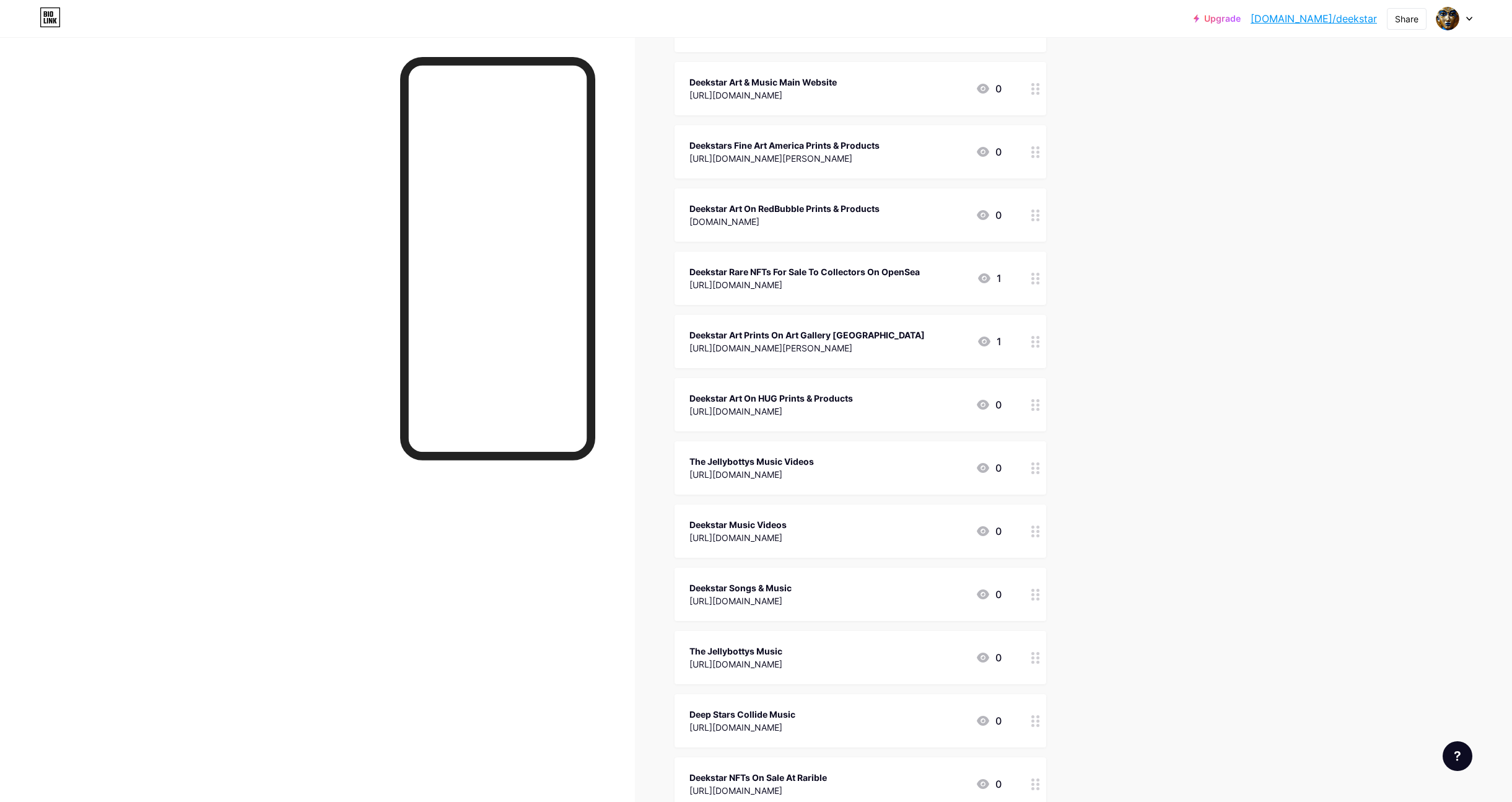
click at [1465, 20] on div at bounding box center [1454, 18] width 36 height 22
click at [1350, 172] on li "Logout" at bounding box center [1394, 174] width 154 height 33
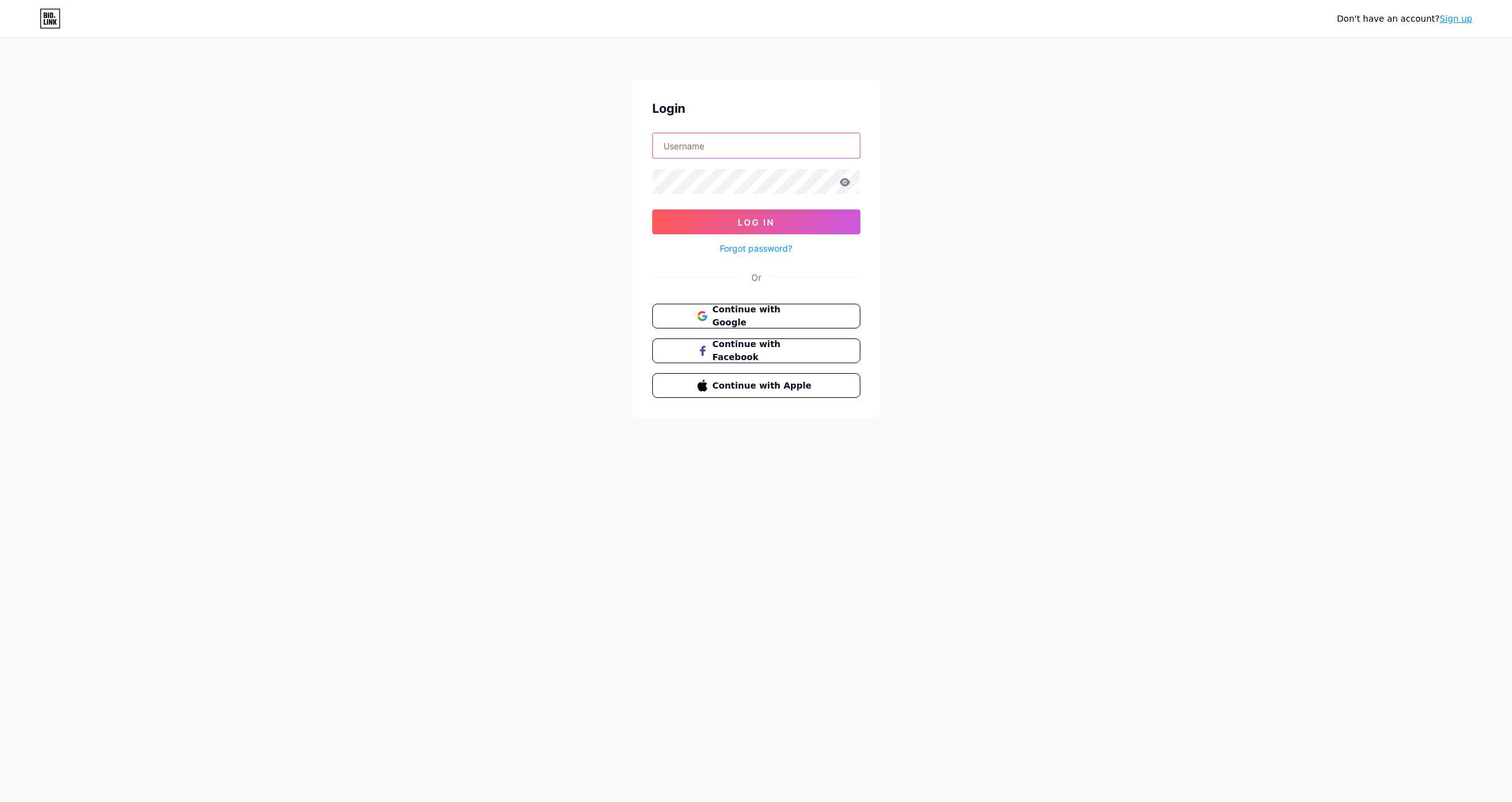
type input "[EMAIL_ADDRESS][DOMAIN_NAME]"
